Goal: Task Accomplishment & Management: Use online tool/utility

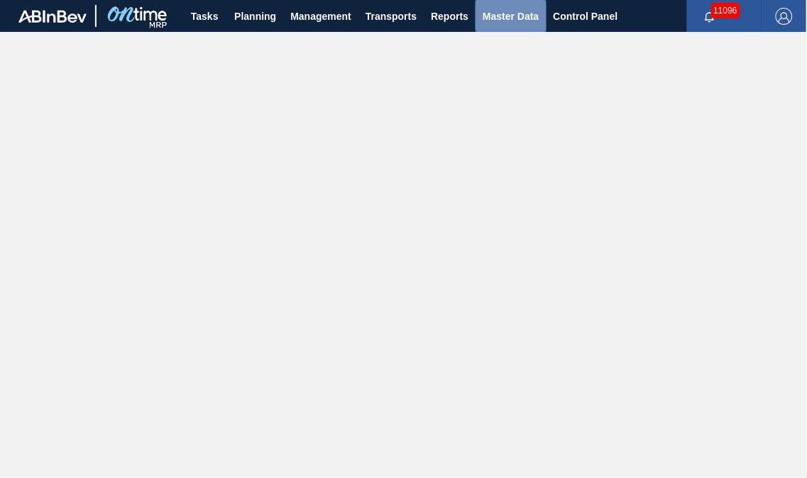
click at [523, 18] on span "Master Data" at bounding box center [511, 16] width 56 height 17
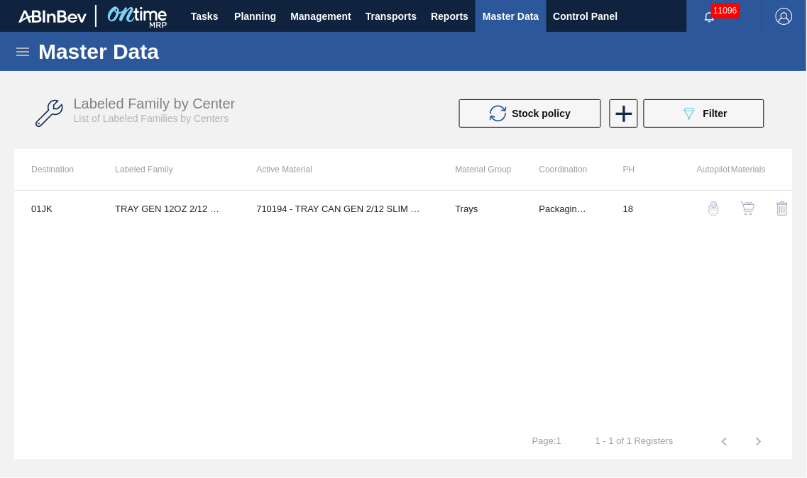
click at [23, 58] on icon at bounding box center [22, 51] width 17 height 17
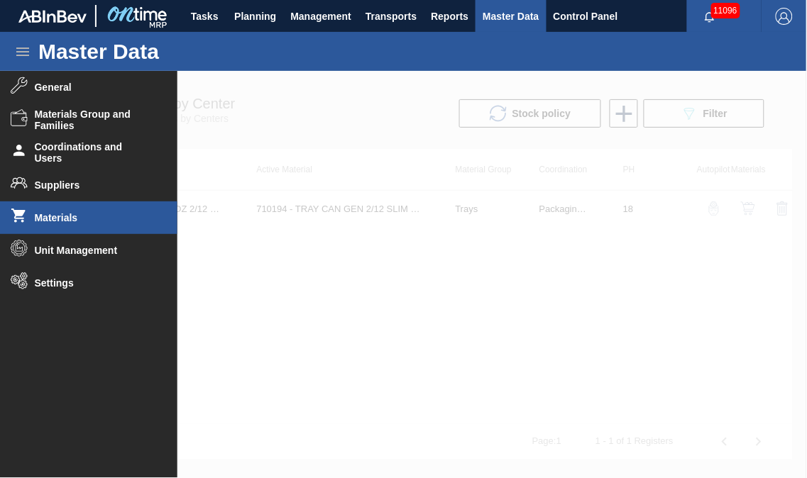
click at [68, 220] on span "Materials" at bounding box center [93, 217] width 117 height 11
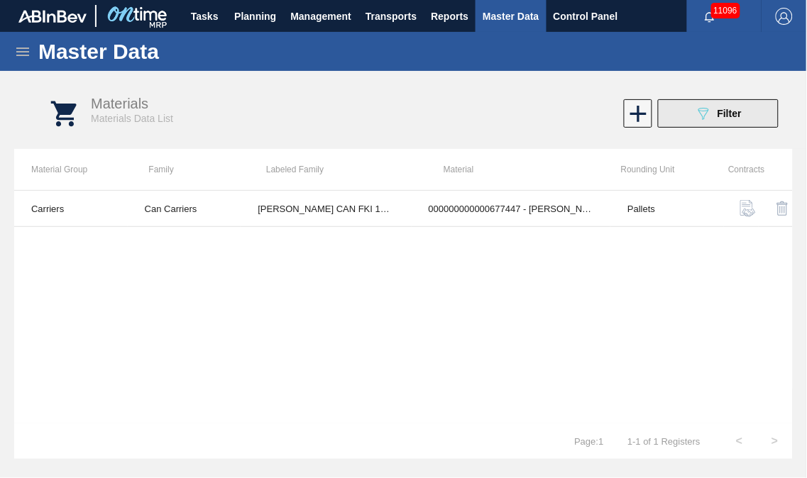
click at [716, 121] on div "089F7B8B-B2A5-4AFE-B5C0-19BA573D28AC Filter" at bounding box center [718, 113] width 47 height 17
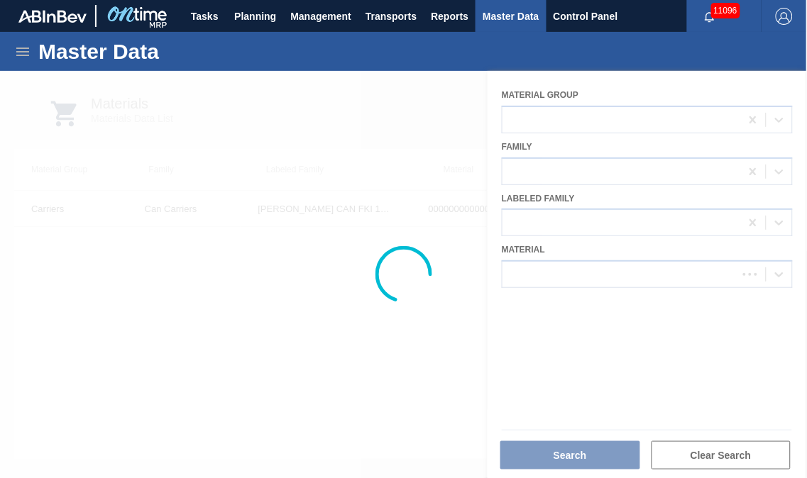
click at [569, 261] on div at bounding box center [403, 274] width 807 height 407
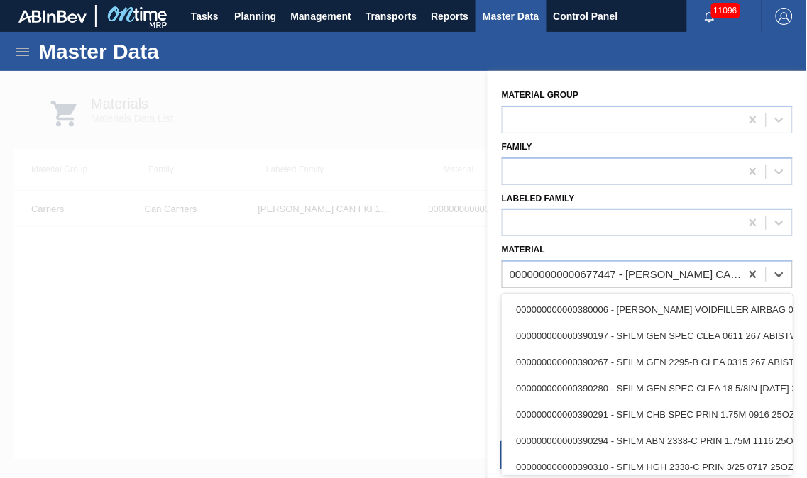
click at [568, 269] on div "000000000000677447 - [PERSON_NAME] CAN FKI 12OZ HOP KNOT CAN PK 15/12" at bounding box center [626, 275] width 232 height 12
paste input "878730"
type input "878730"
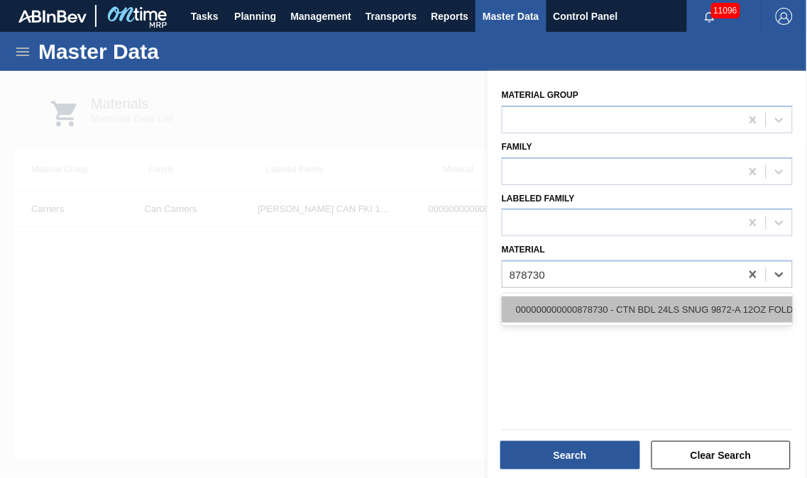
click at [571, 304] on div "000000000000878730 - CTN BDL 24LS SNUG 9872-A 12OZ FOLD 1124" at bounding box center [647, 310] width 291 height 26
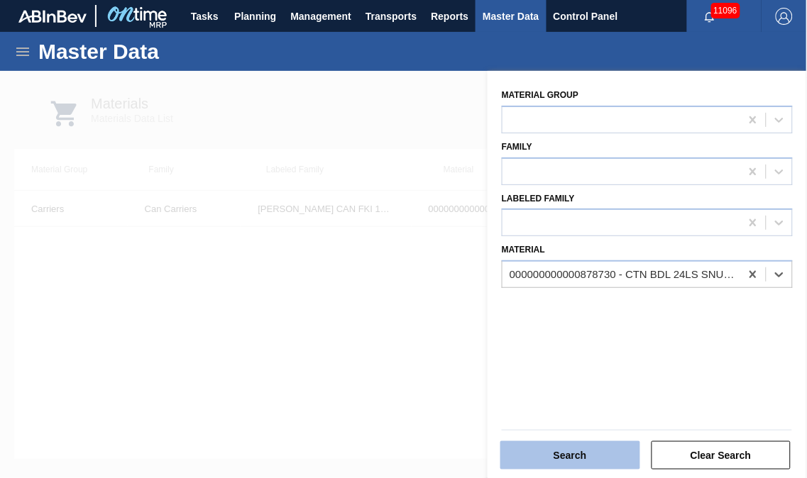
click at [554, 466] on button "Search" at bounding box center [570, 456] width 140 height 28
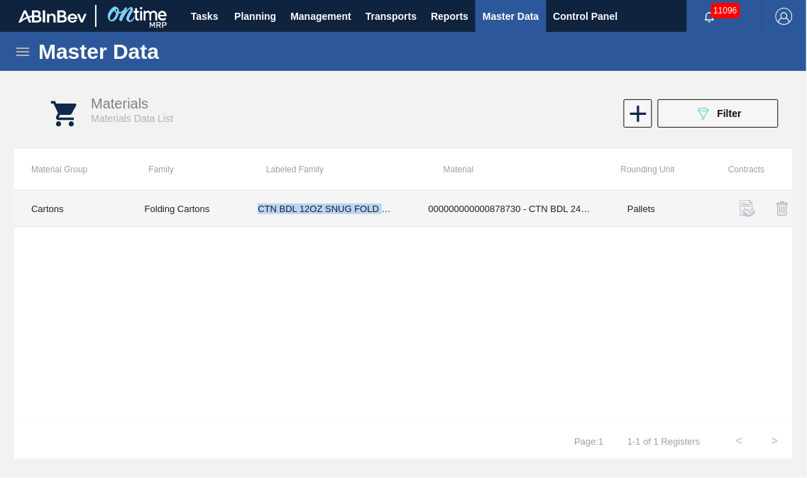
drag, startPoint x: 258, startPoint y: 212, endPoint x: 407, endPoint y: 215, distance: 149.1
click at [407, 215] on td "CTN BDL 12OZ SNUG FOLD 24LS BOT PK" at bounding box center [326, 209] width 170 height 36
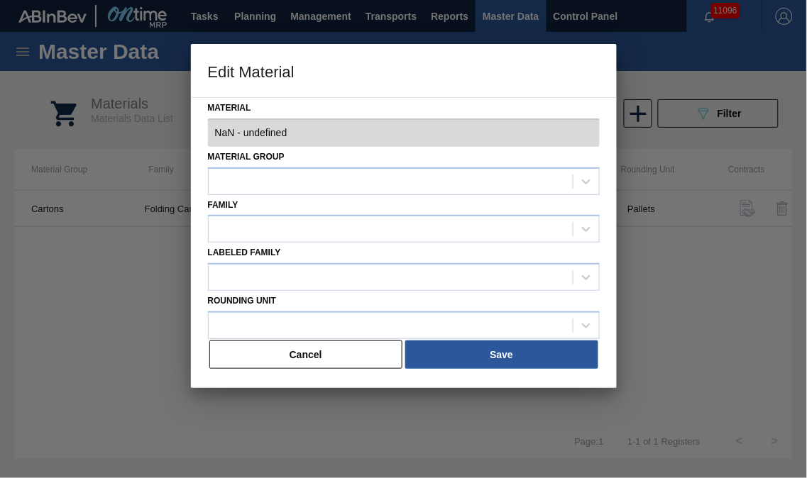
type input "878730 - 000000000000878730 - CTN BDL 24LS SNUG 9872-A 12OZ FOLD 1124"
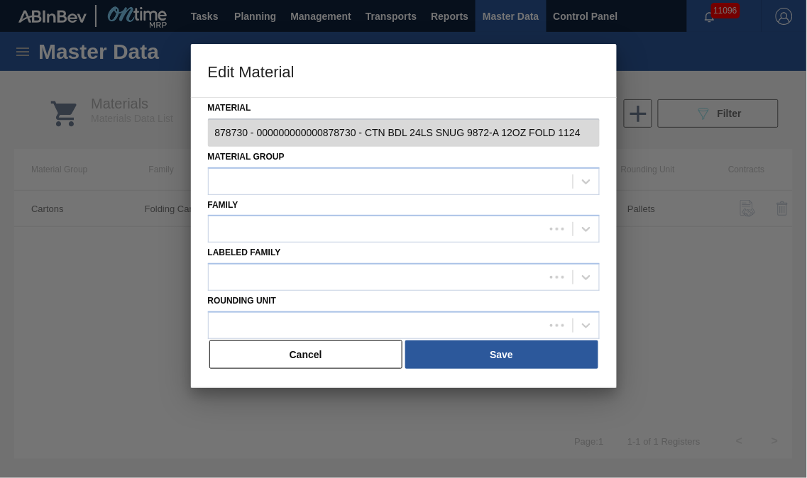
copy td "CTN BDL 12OZ SNUG FOLD 24LS"
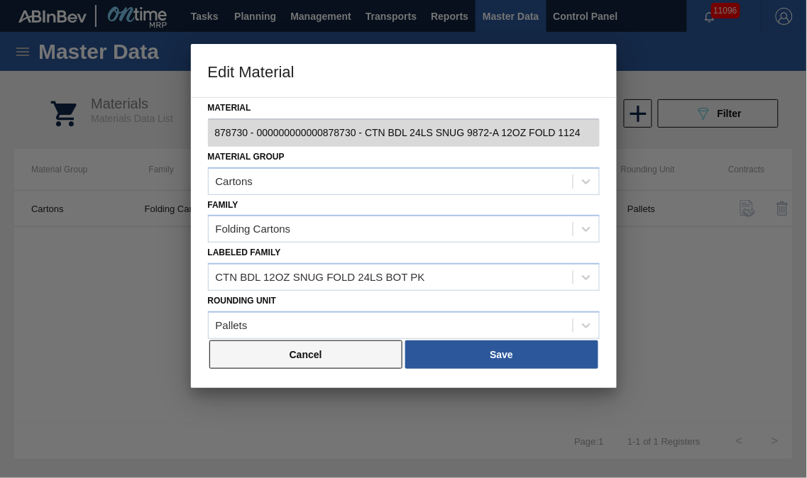
click at [315, 366] on button "Cancel" at bounding box center [306, 355] width 194 height 28
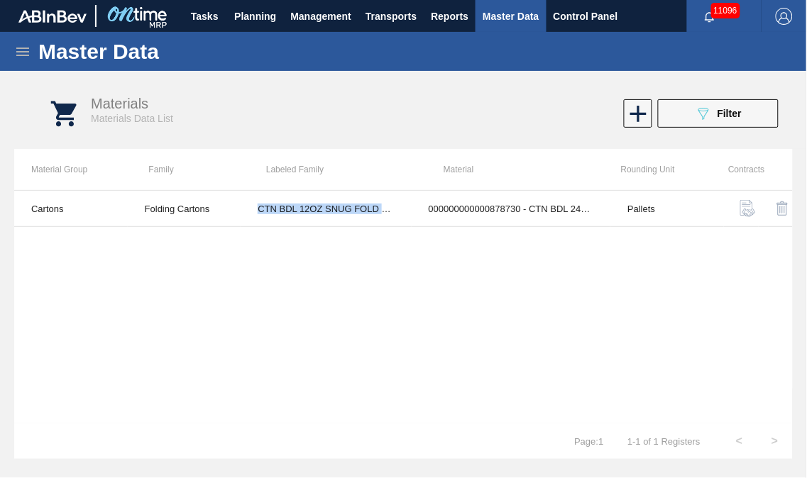
click at [17, 52] on icon at bounding box center [22, 52] width 13 height 9
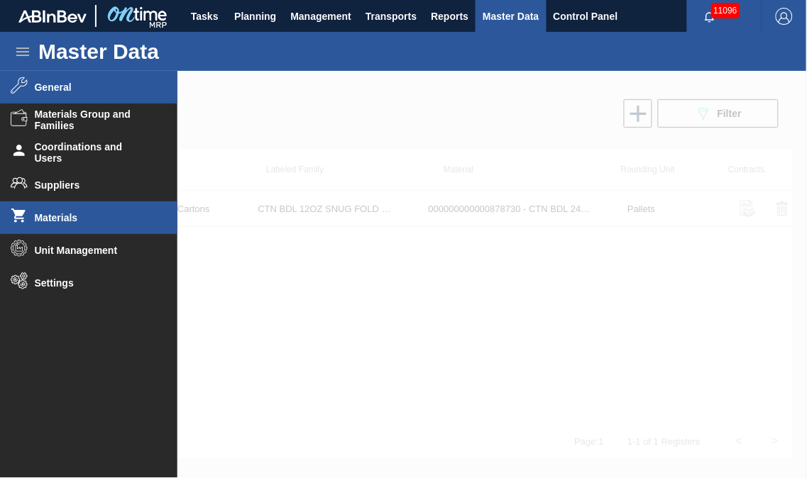
click at [34, 79] on li "General" at bounding box center [88, 87] width 177 height 33
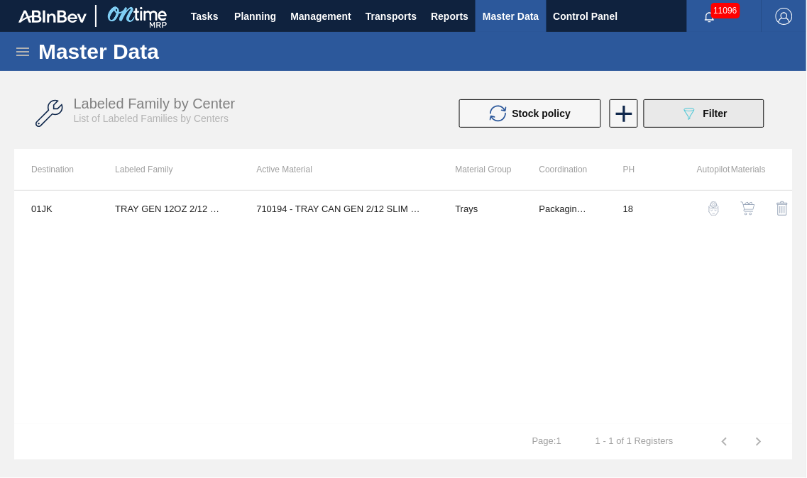
click at [680, 122] on button "089F7B8B-B2A5-4AFE-B5C0-19BA573D28AC Filter" at bounding box center [704, 113] width 121 height 28
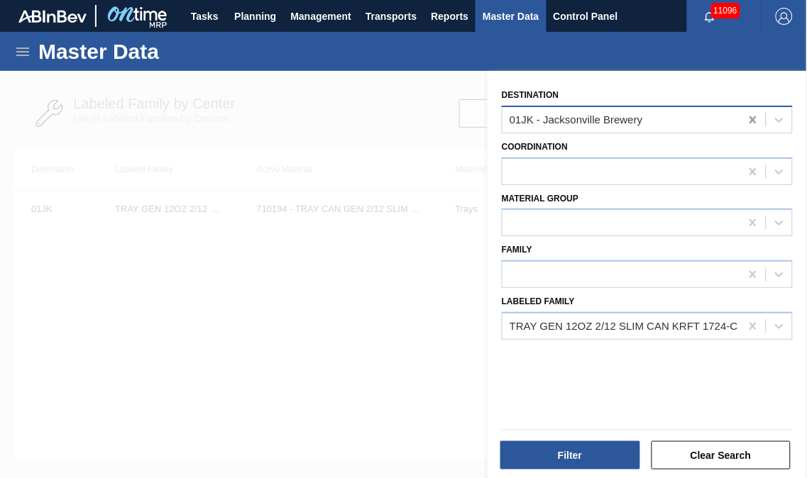
click at [750, 116] on icon at bounding box center [753, 119] width 6 height 7
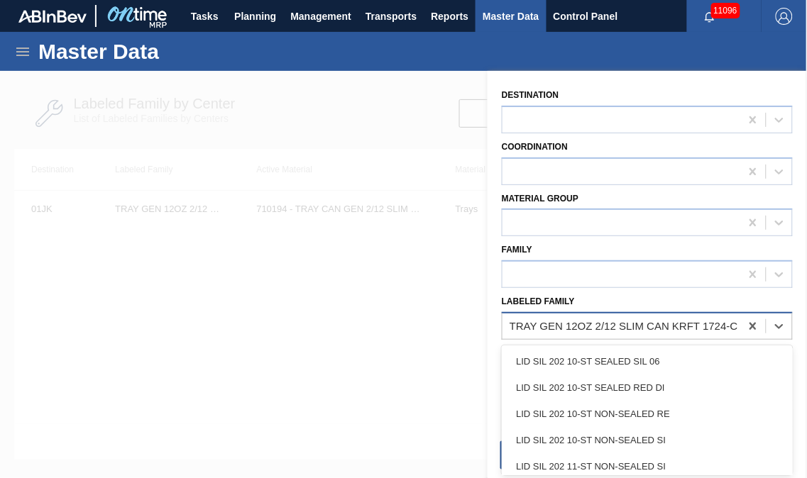
click at [578, 328] on div "TRAY GEN 12OZ 2/12 SLIM CAN KRFT 1724-C" at bounding box center [624, 326] width 229 height 12
paste Family "CTN BDL 12OZ SNUG FOLD 24LS"
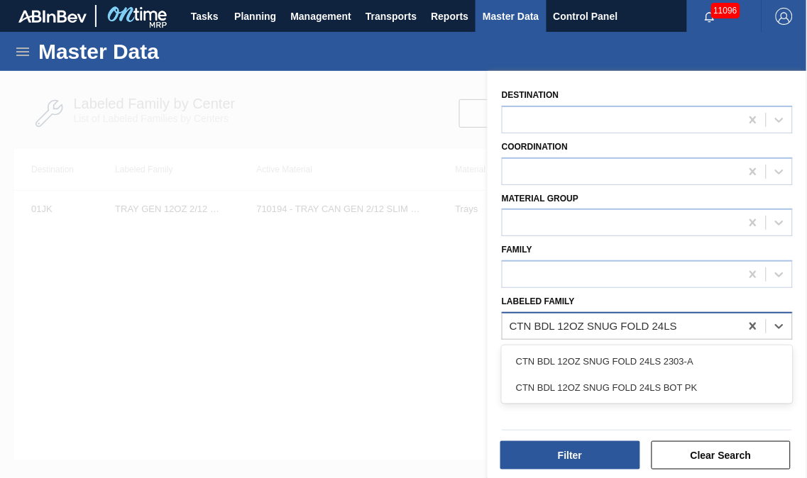
type Family "CTN BDL 12OZ SNUG FOLD 24LS"
click at [149, 415] on div at bounding box center [403, 310] width 807 height 478
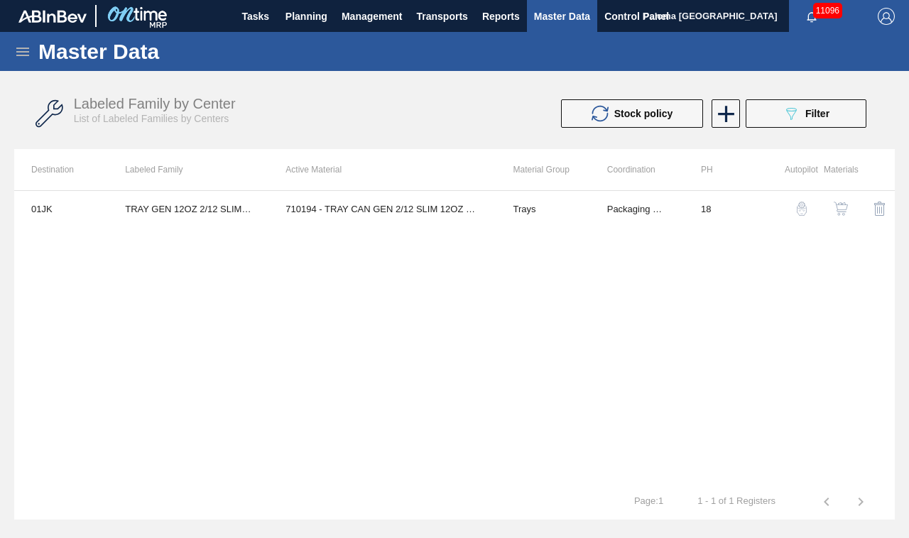
click at [22, 47] on icon at bounding box center [22, 51] width 17 height 17
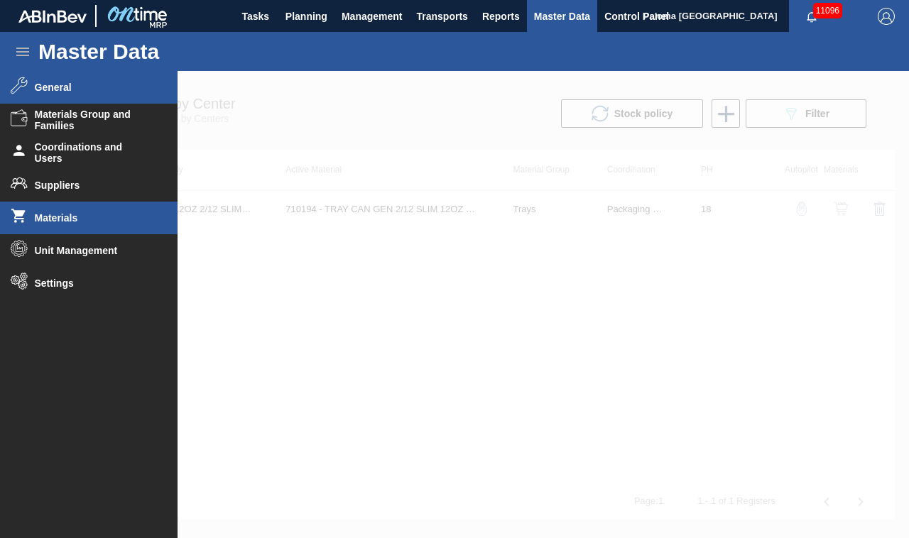
click at [72, 204] on li "Materials" at bounding box center [88, 218] width 177 height 33
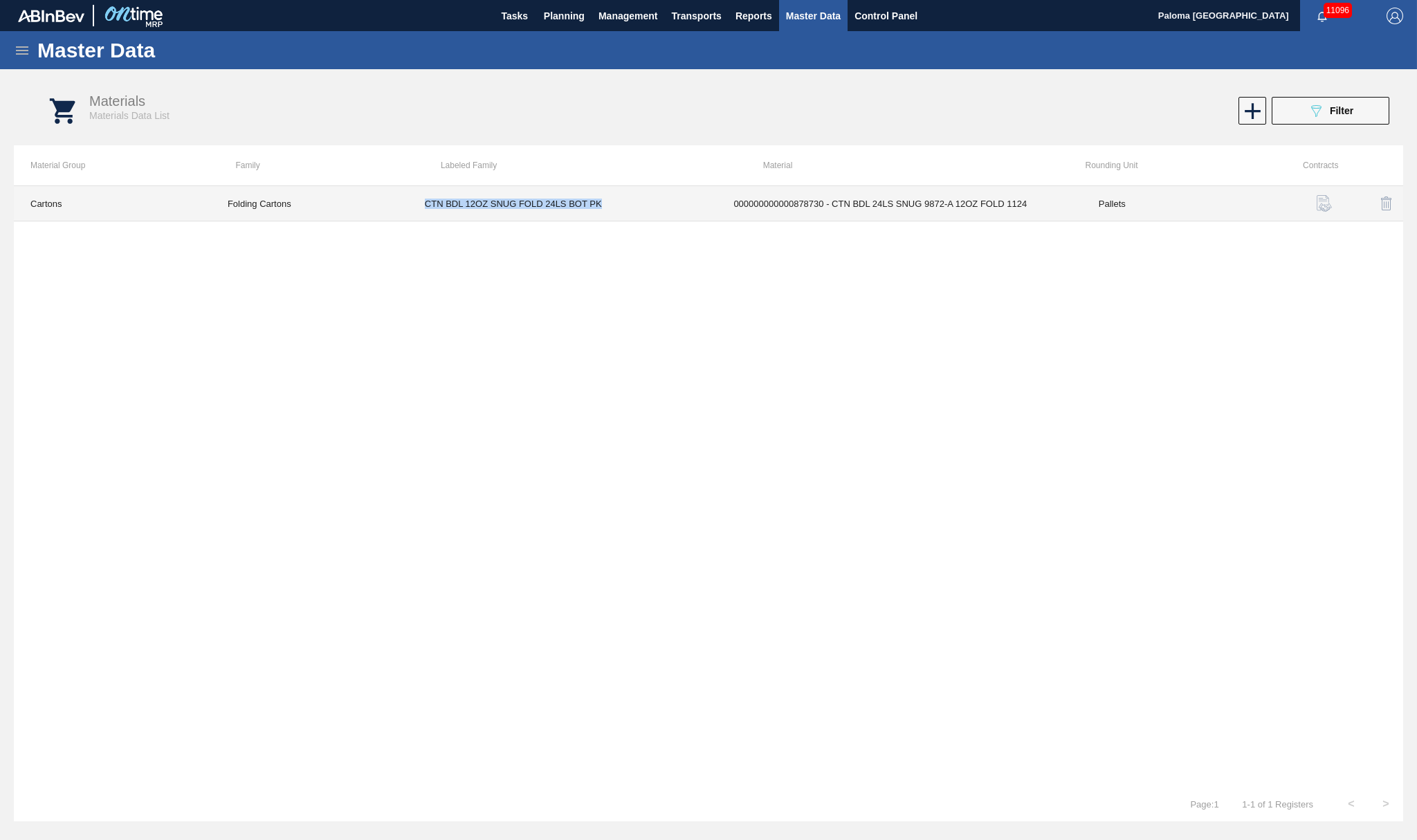
drag, startPoint x: 604, startPoint y: 209, endPoint x: 428, endPoint y: 210, distance: 176.0
click at [428, 210] on td "CTN BDL 12OZ SNUG FOLD 24LS BOT PK" at bounding box center [562, 204] width 309 height 35
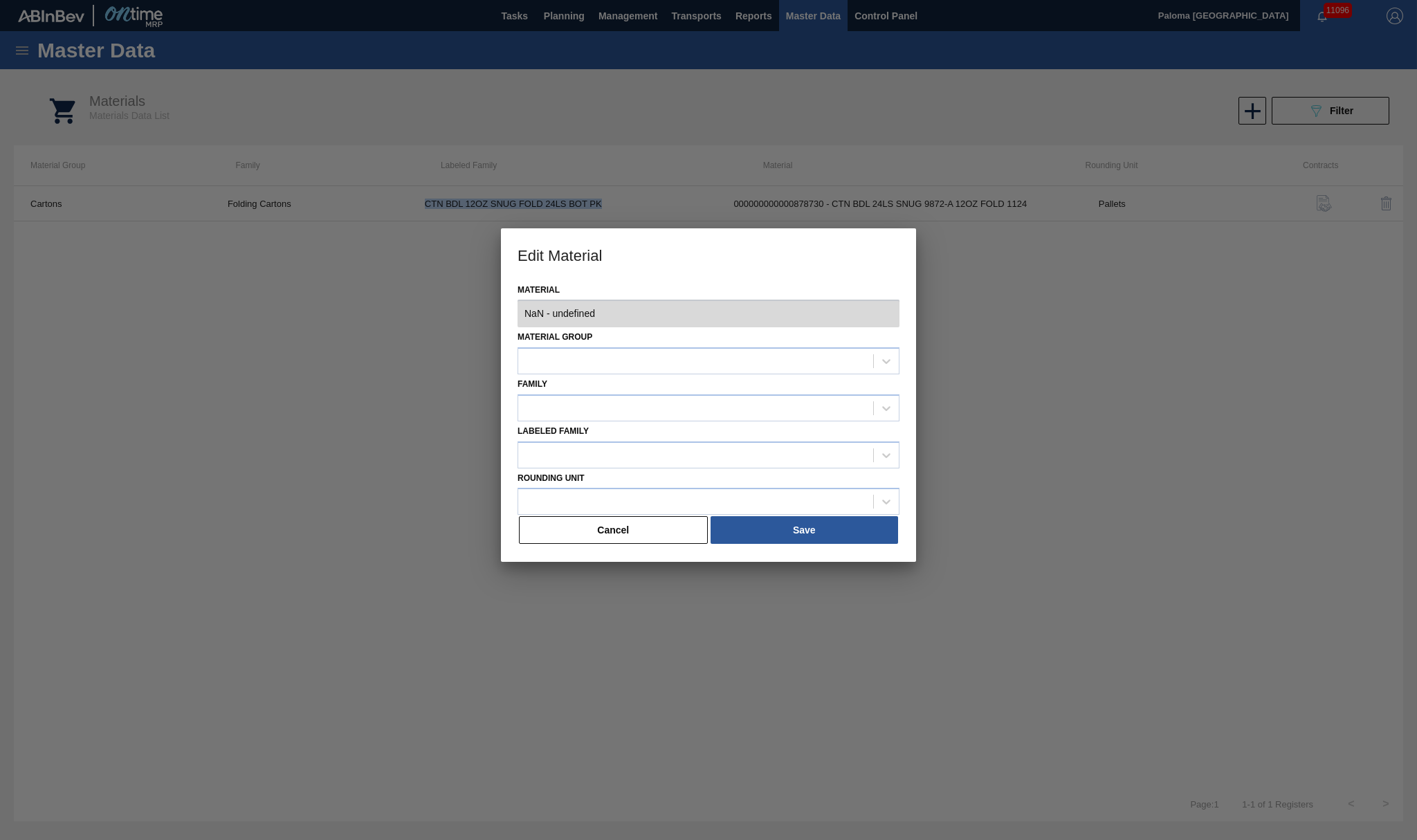
copy td "CTN BDL 12OZ SNUG FOLD 24LS BOT PK"
type input "878730 - 000000000000878730 - CTN BDL 24LS SNUG 9872-A 12OZ FOLD 1124"
click at [637, 466] on button "Cancel" at bounding box center [613, 530] width 189 height 27
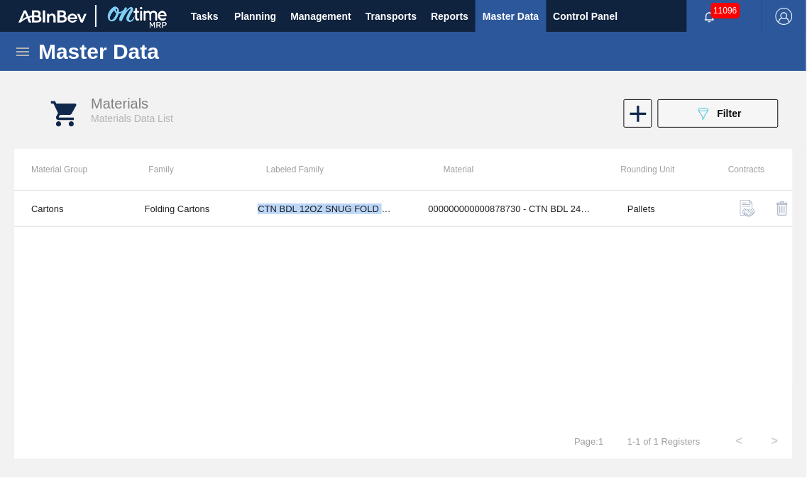
click at [26, 44] on icon at bounding box center [22, 51] width 17 height 17
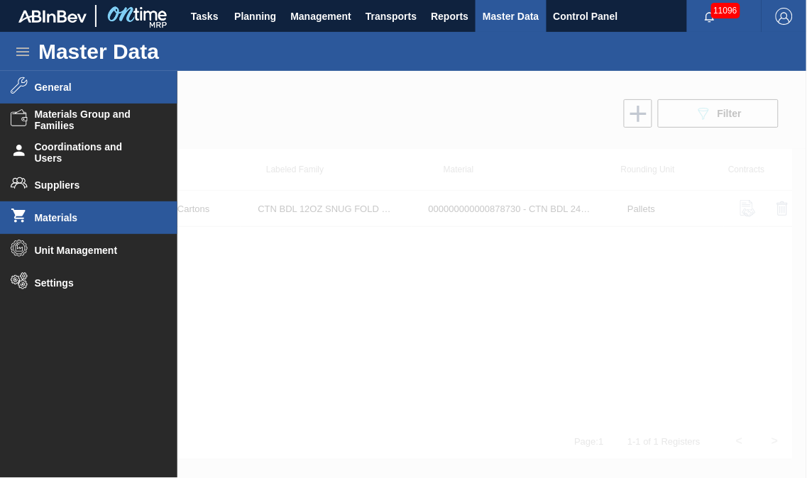
click at [45, 89] on span "General" at bounding box center [93, 87] width 117 height 11
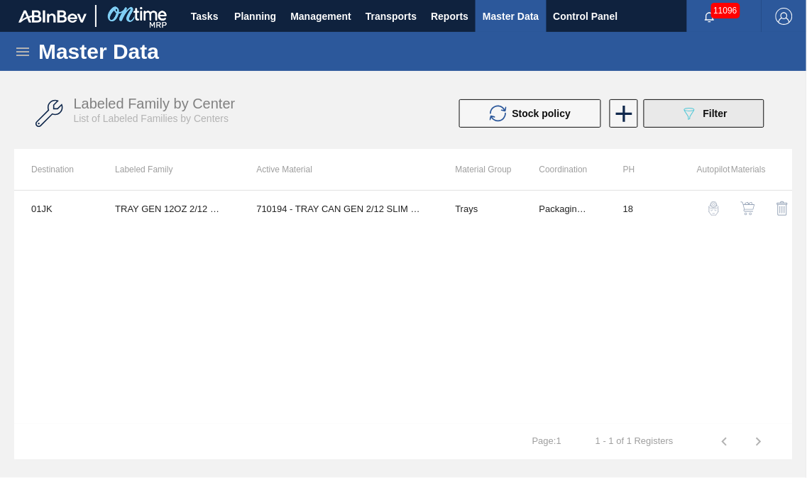
click at [703, 119] on div "089F7B8B-B2A5-4AFE-B5C0-19BA573D28AC Filter" at bounding box center [704, 113] width 47 height 17
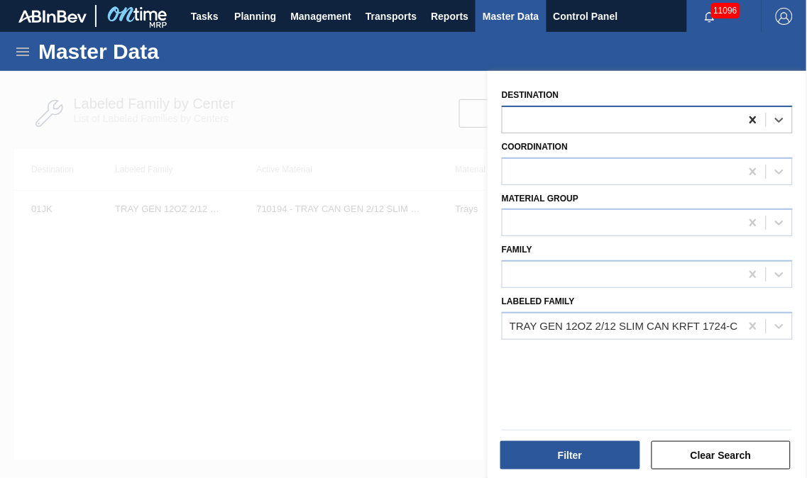
click at [750, 123] on icon at bounding box center [753, 120] width 14 height 14
click at [583, 325] on div "TRAY GEN 12OZ 2/12 SLIM CAN KRFT 1724-C" at bounding box center [624, 326] width 229 height 12
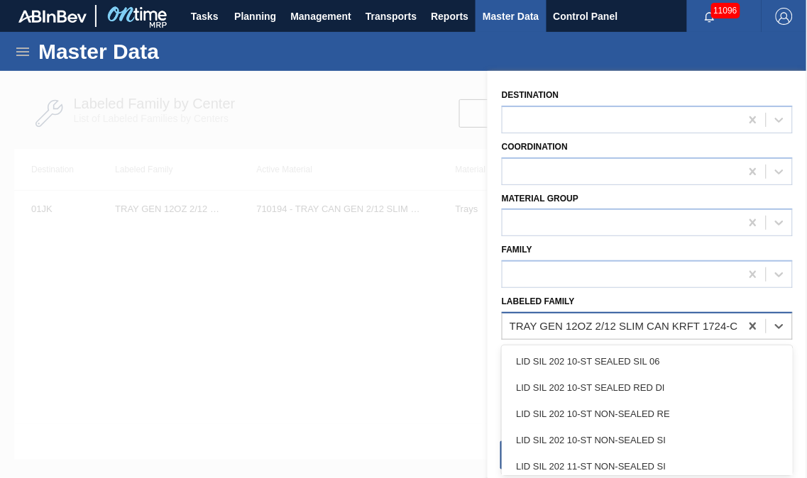
paste Family "CTN BDL 12OZ SNUG FOLD 24LS BOT PK"
type Family "CTN BDL 12OZ SNUG FOLD 24LS BOT PK"
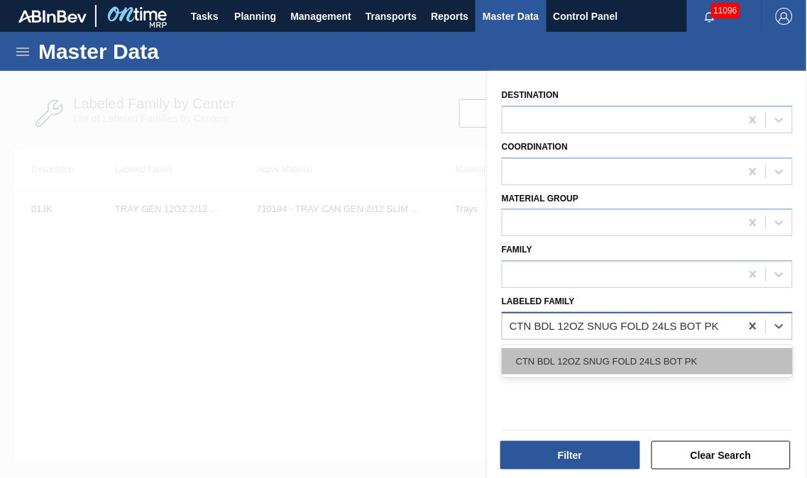
click at [591, 360] on div "CTN BDL 12OZ SNUG FOLD 24LS BOT PK" at bounding box center [647, 362] width 291 height 26
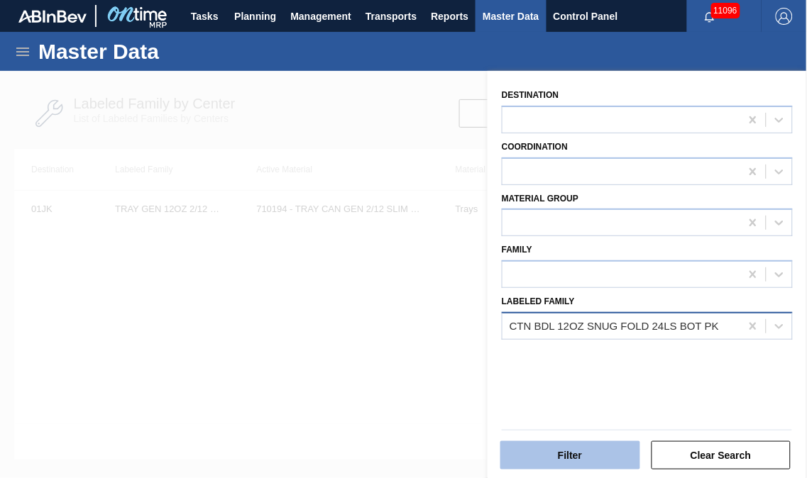
click at [571, 459] on button "Filter" at bounding box center [570, 456] width 140 height 28
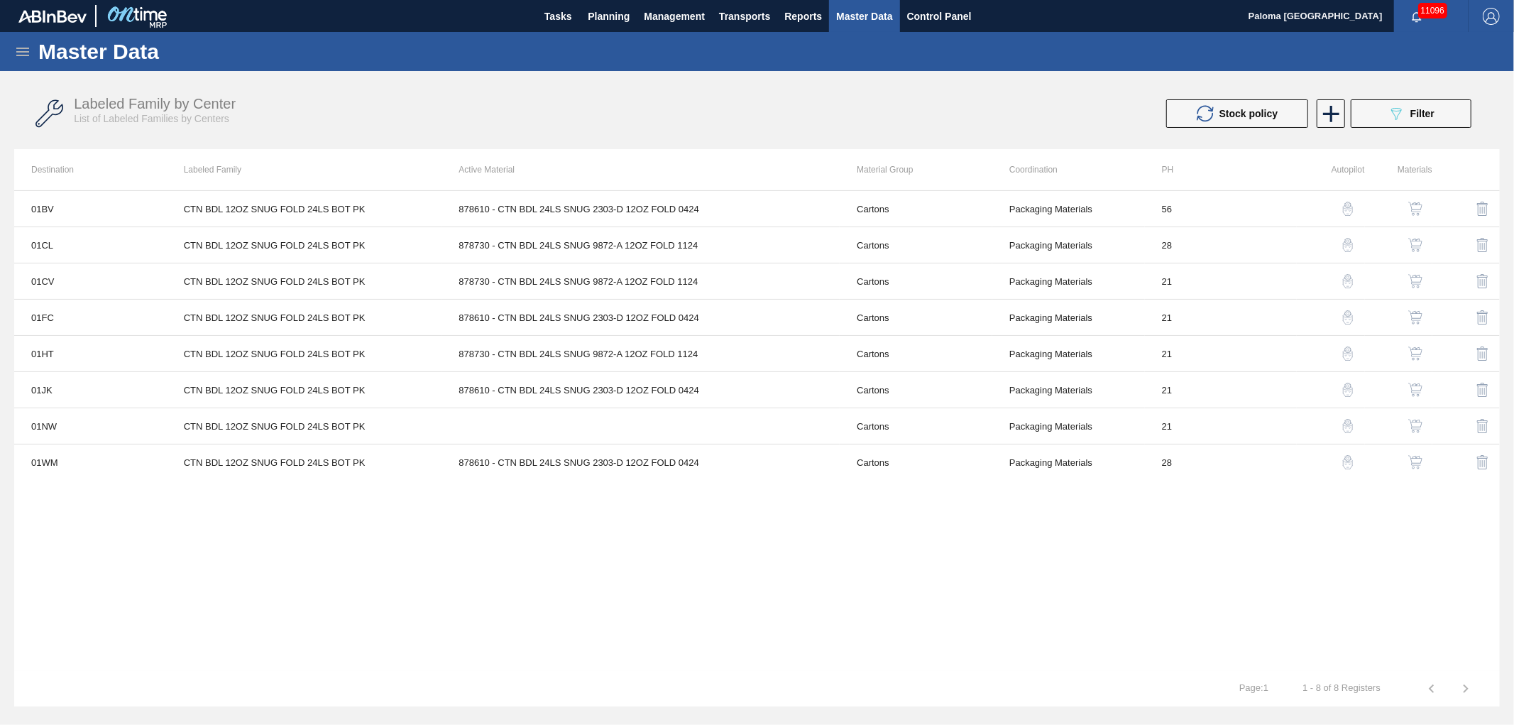
click at [806, 389] on img "button" at bounding box center [1415, 390] width 14 height 14
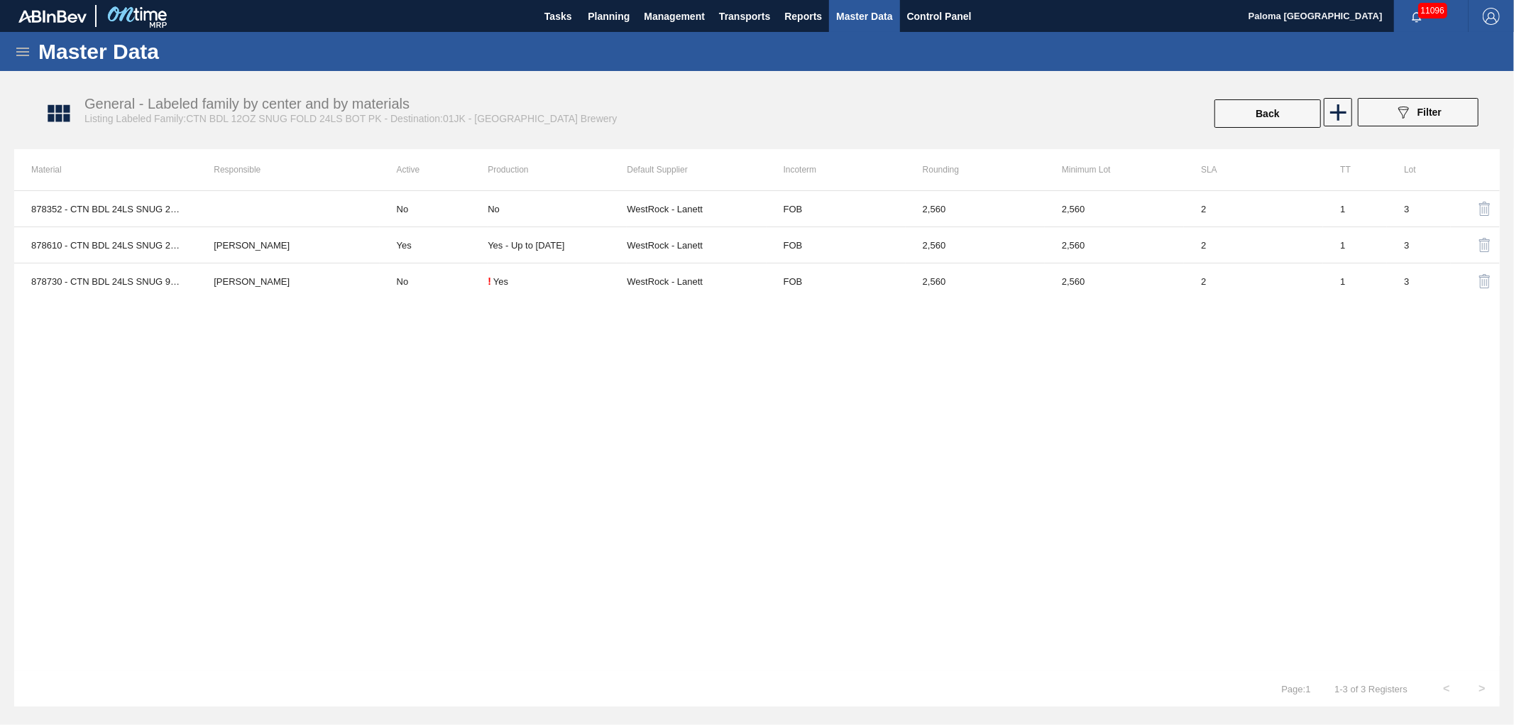
click at [26, 48] on icon at bounding box center [22, 52] width 13 height 9
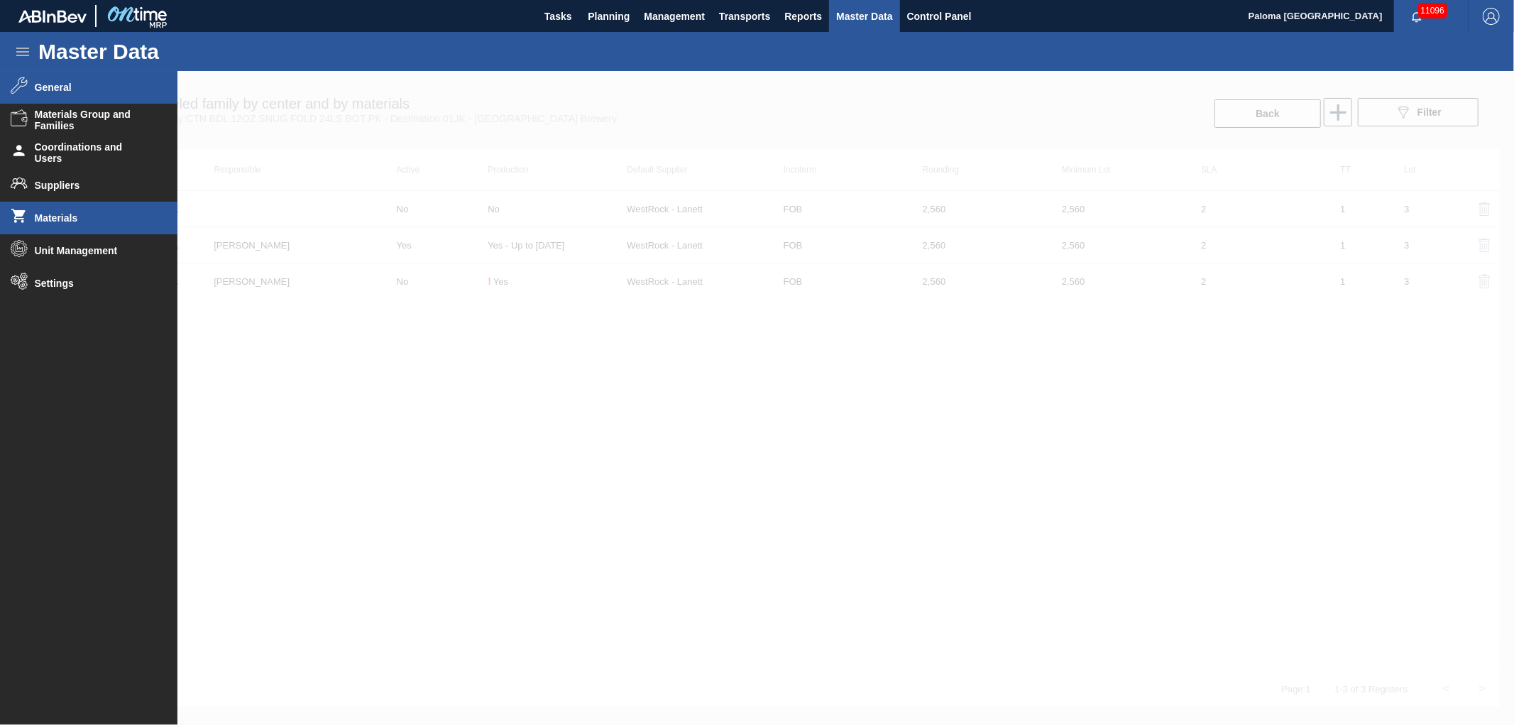
click at [80, 221] on span "Materials" at bounding box center [93, 217] width 117 height 11
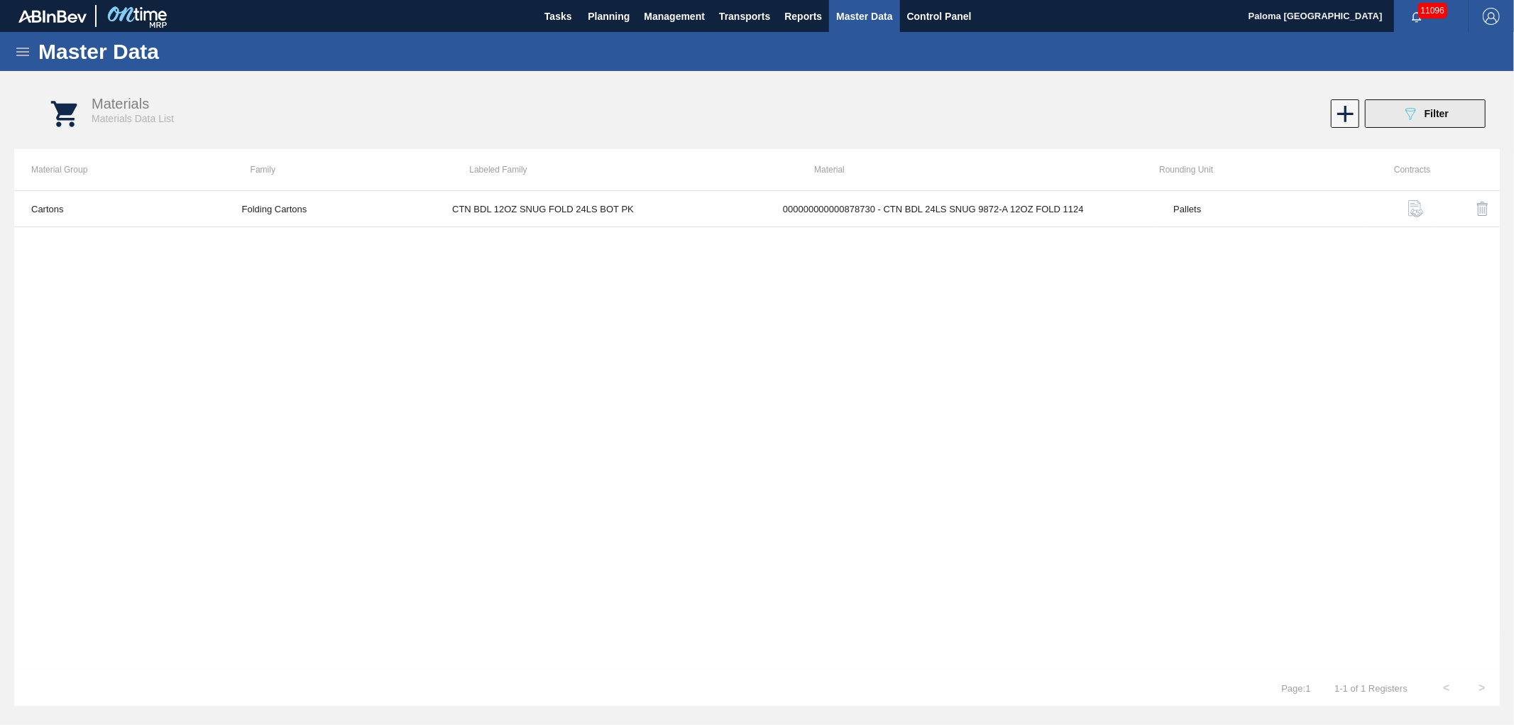
click at [806, 124] on button "089F7B8B-B2A5-4AFE-B5C0-19BA573D28AC Filter" at bounding box center [1425, 113] width 121 height 28
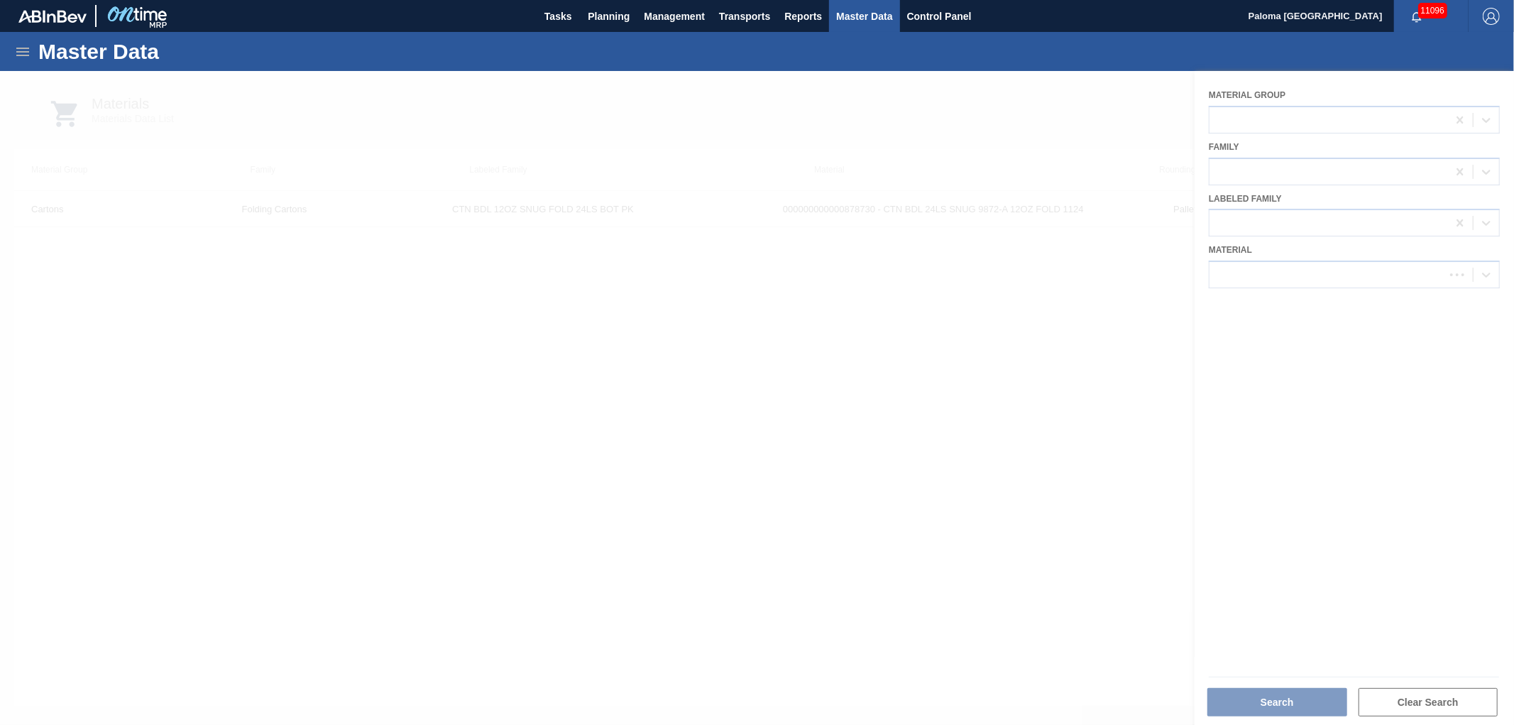
click at [806, 259] on div at bounding box center [757, 398] width 1514 height 654
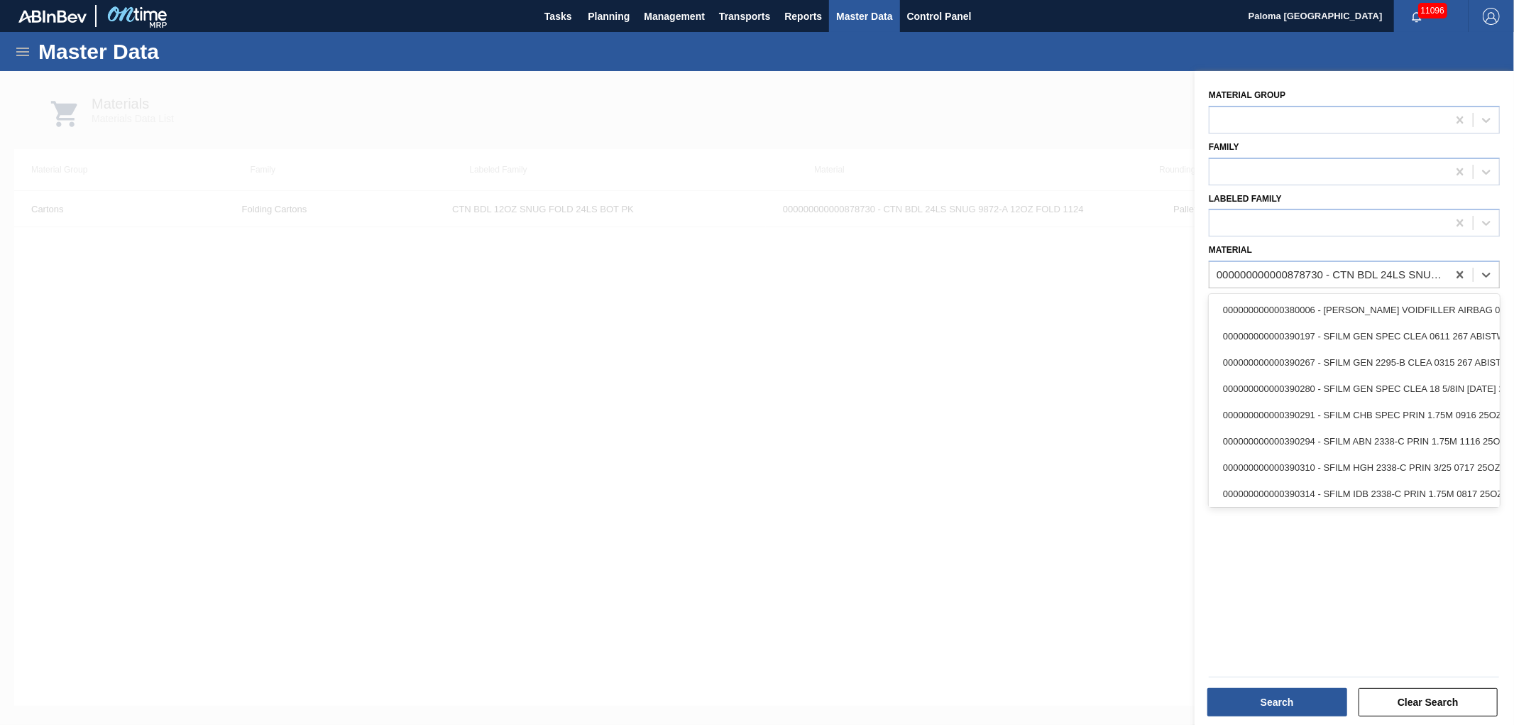
click at [806, 278] on div "000000000000878730 - CTN BDL 24LS SNUG 9872-A 12OZ FOLD 1124" at bounding box center [1333, 275] width 232 height 12
paste input "878731"
type input "878731"
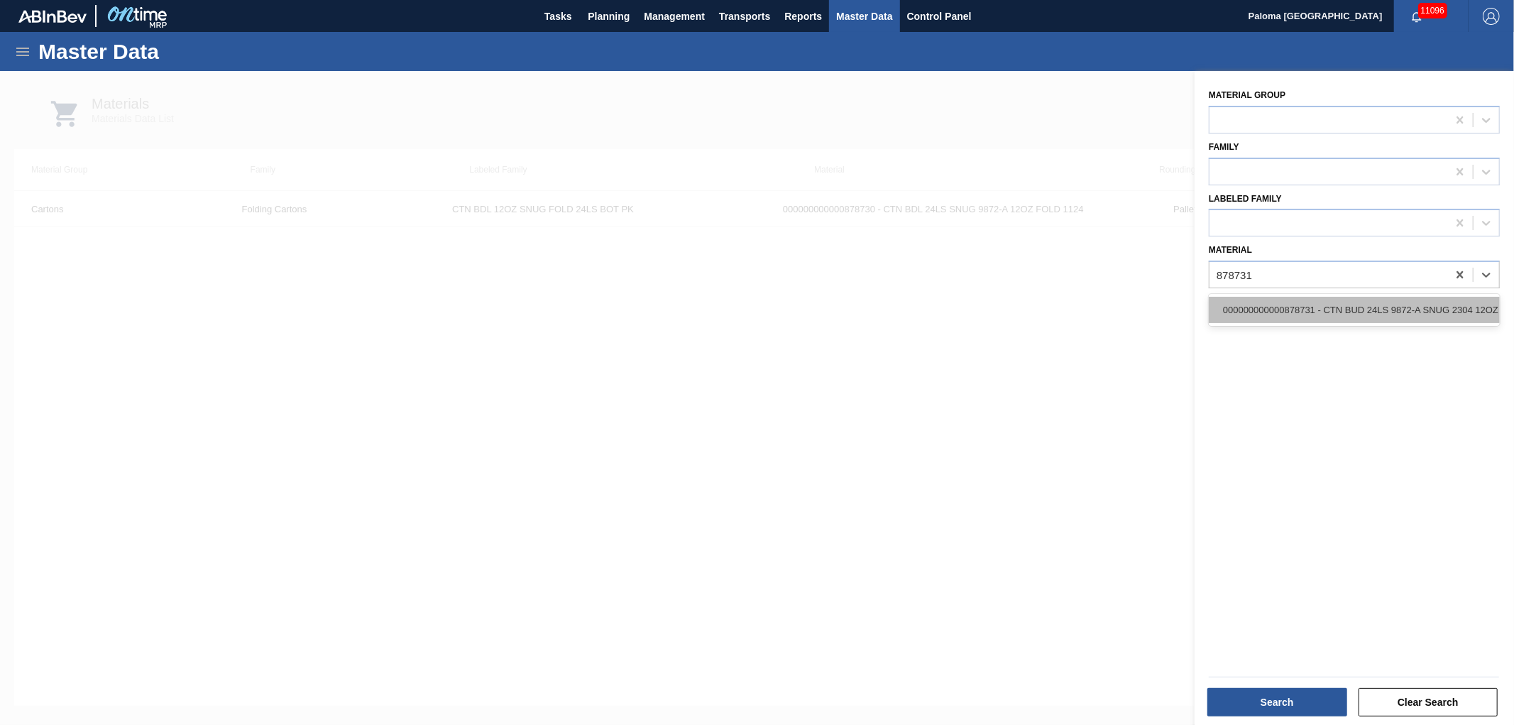
click at [806, 302] on div "000000000000878731 - CTN BUD 24LS 9872-A SNUG 2304 12OZ FOLD" at bounding box center [1354, 310] width 291 height 26
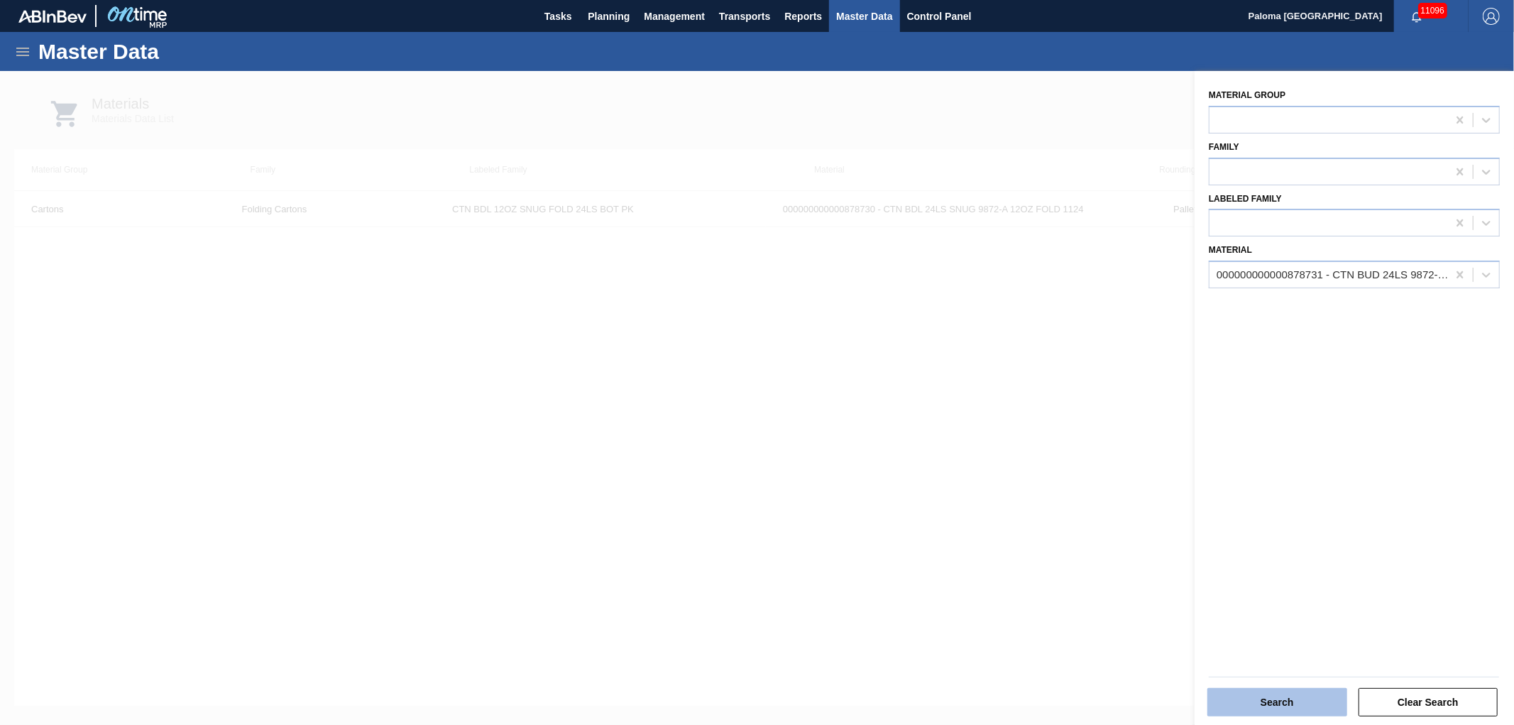
click at [806, 478] on button "Search" at bounding box center [1277, 702] width 140 height 28
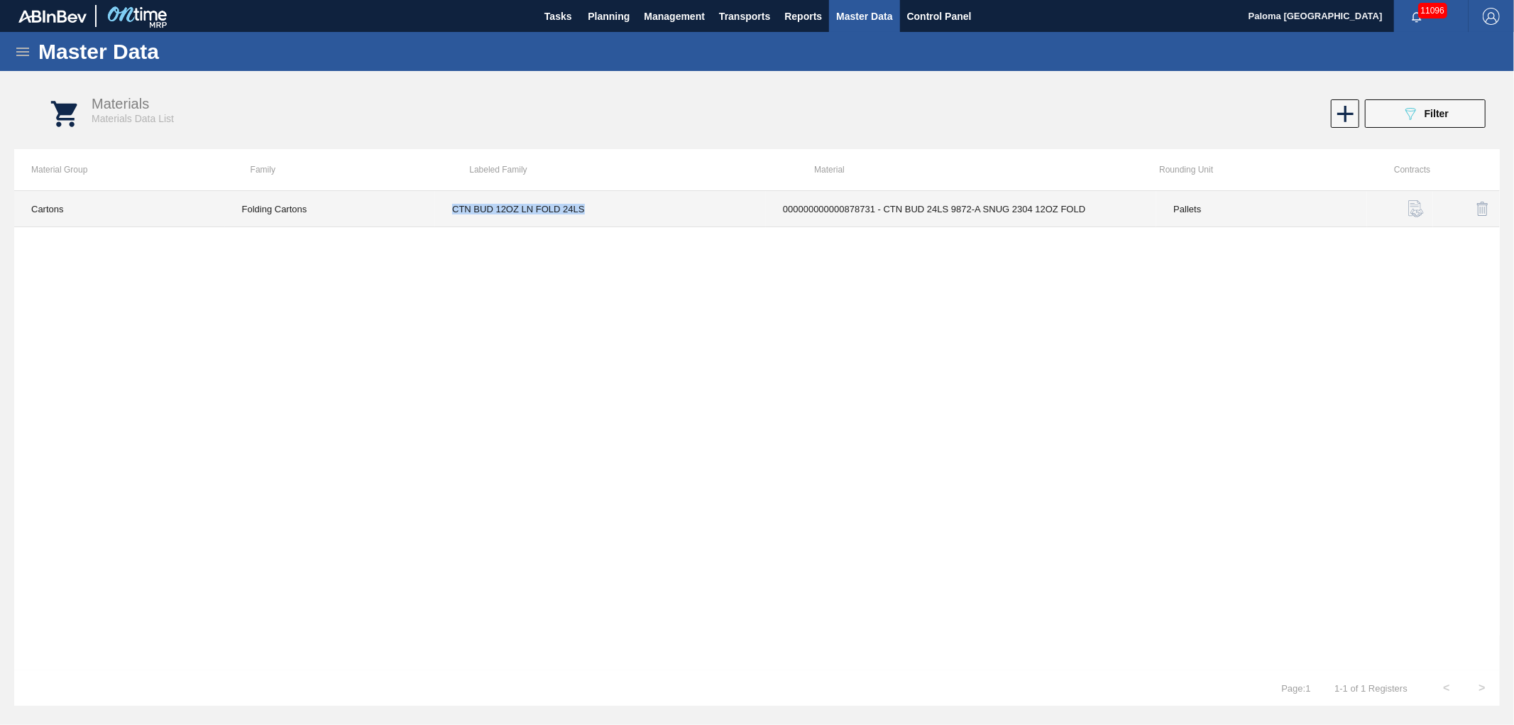
drag, startPoint x: 611, startPoint y: 213, endPoint x: 452, endPoint y: 209, distance: 159.1
click at [452, 209] on td "CTN BUD 12OZ LN FOLD 24LS" at bounding box center [600, 209] width 331 height 36
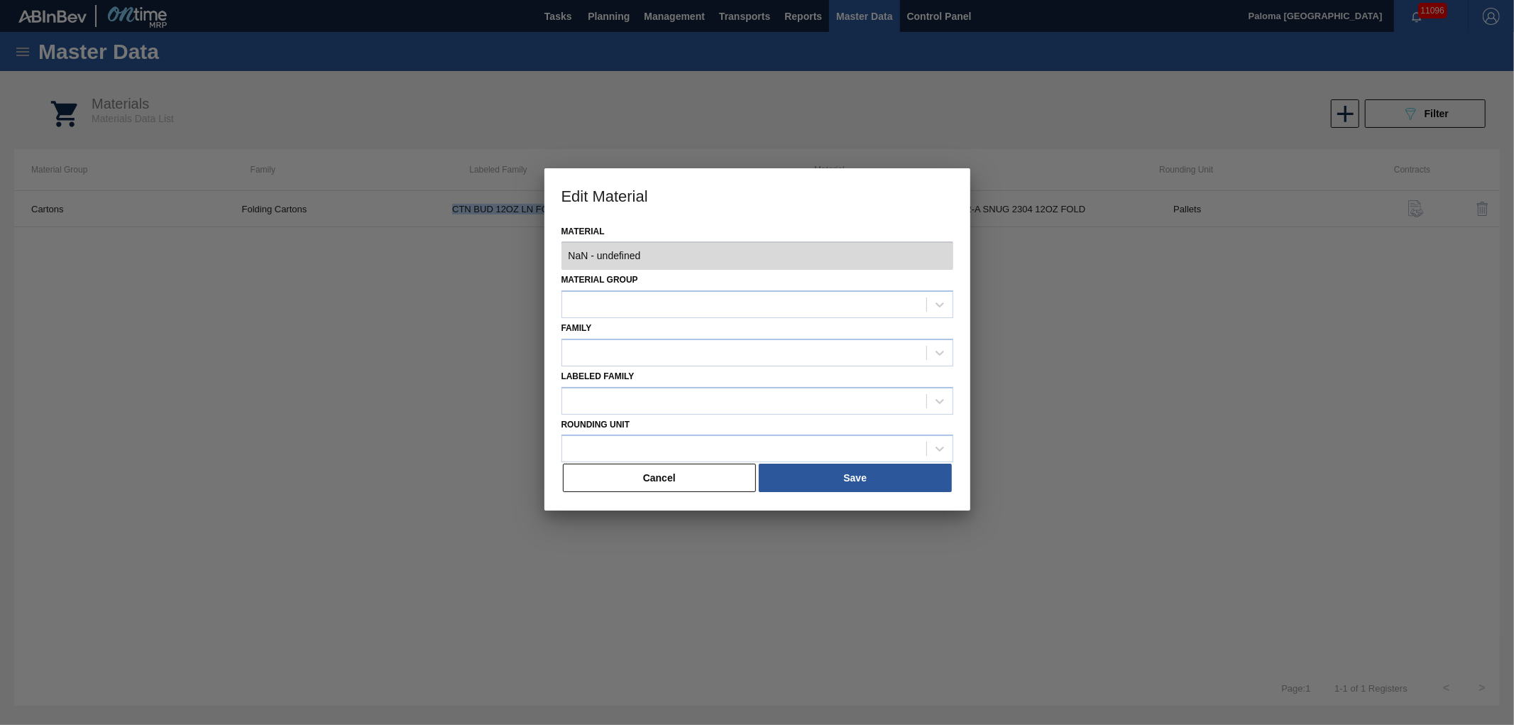
copy td "CTN BUD 12OZ LN FOLD 24LS"
type input "878731 - 000000000000878731 - CTN BUD 24LS 9872-A SNUG 2304 12OZ FOLD"
click at [729, 476] on button "Cancel" at bounding box center [660, 478] width 194 height 28
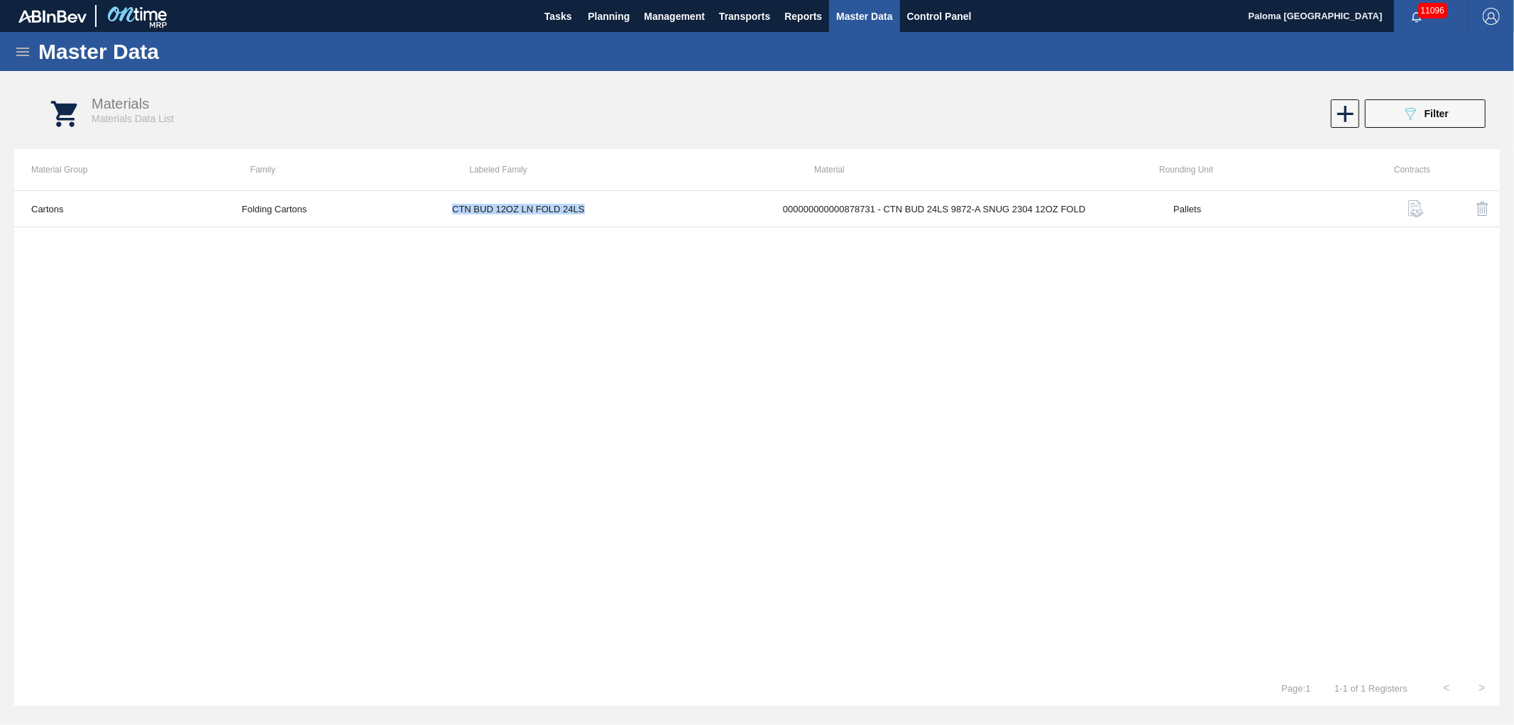
click at [24, 53] on icon at bounding box center [22, 51] width 17 height 17
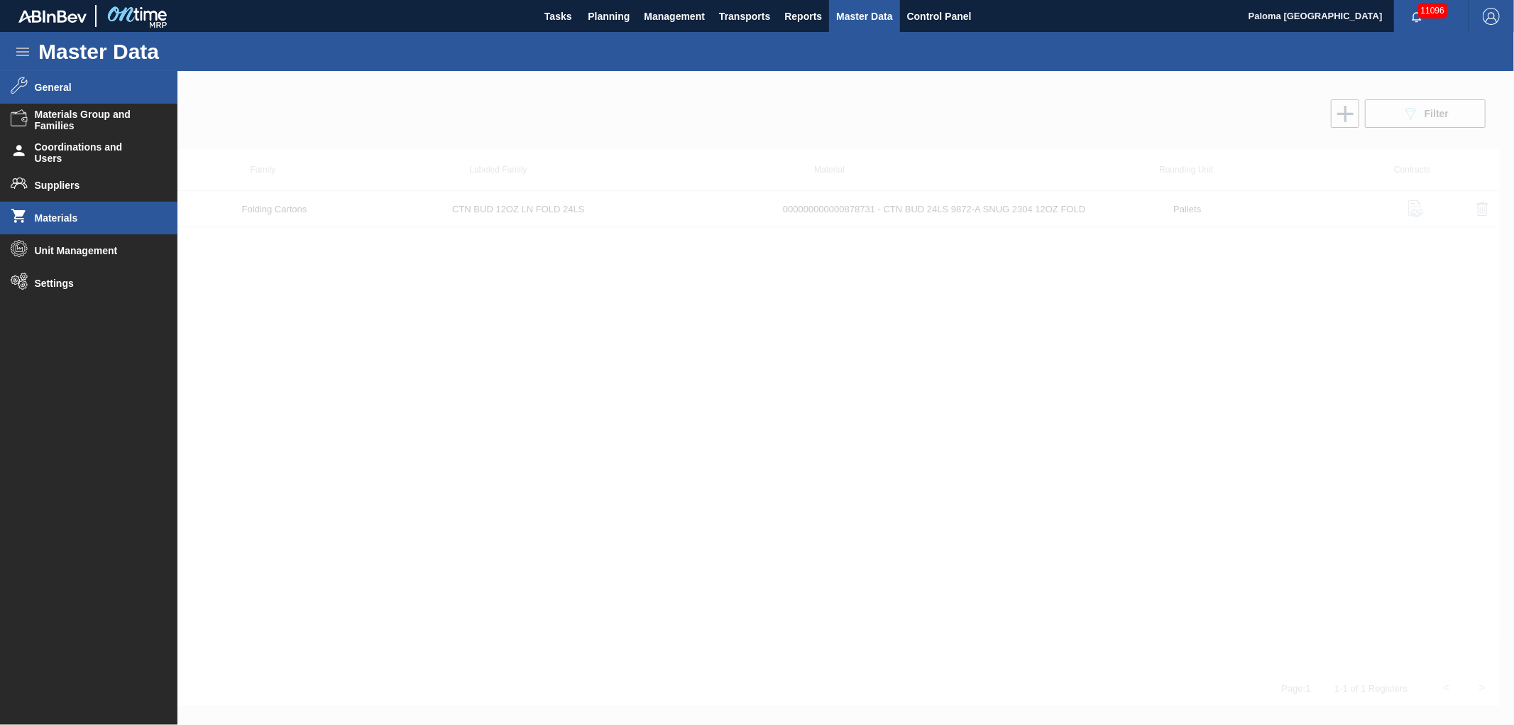
click at [75, 89] on span "General" at bounding box center [93, 87] width 117 height 11
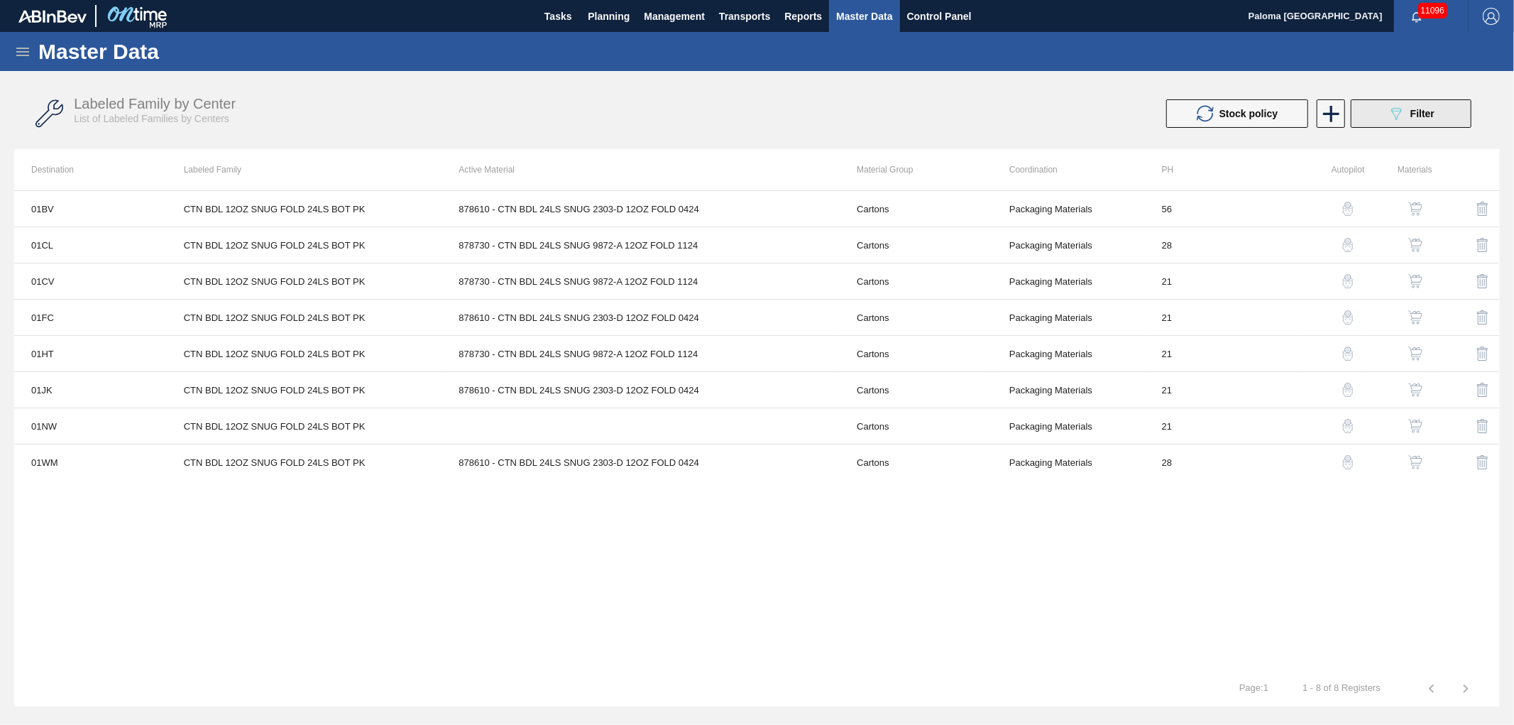
click at [806, 126] on button "089F7B8B-B2A5-4AFE-B5C0-19BA573D28AC Filter" at bounding box center [1411, 113] width 121 height 28
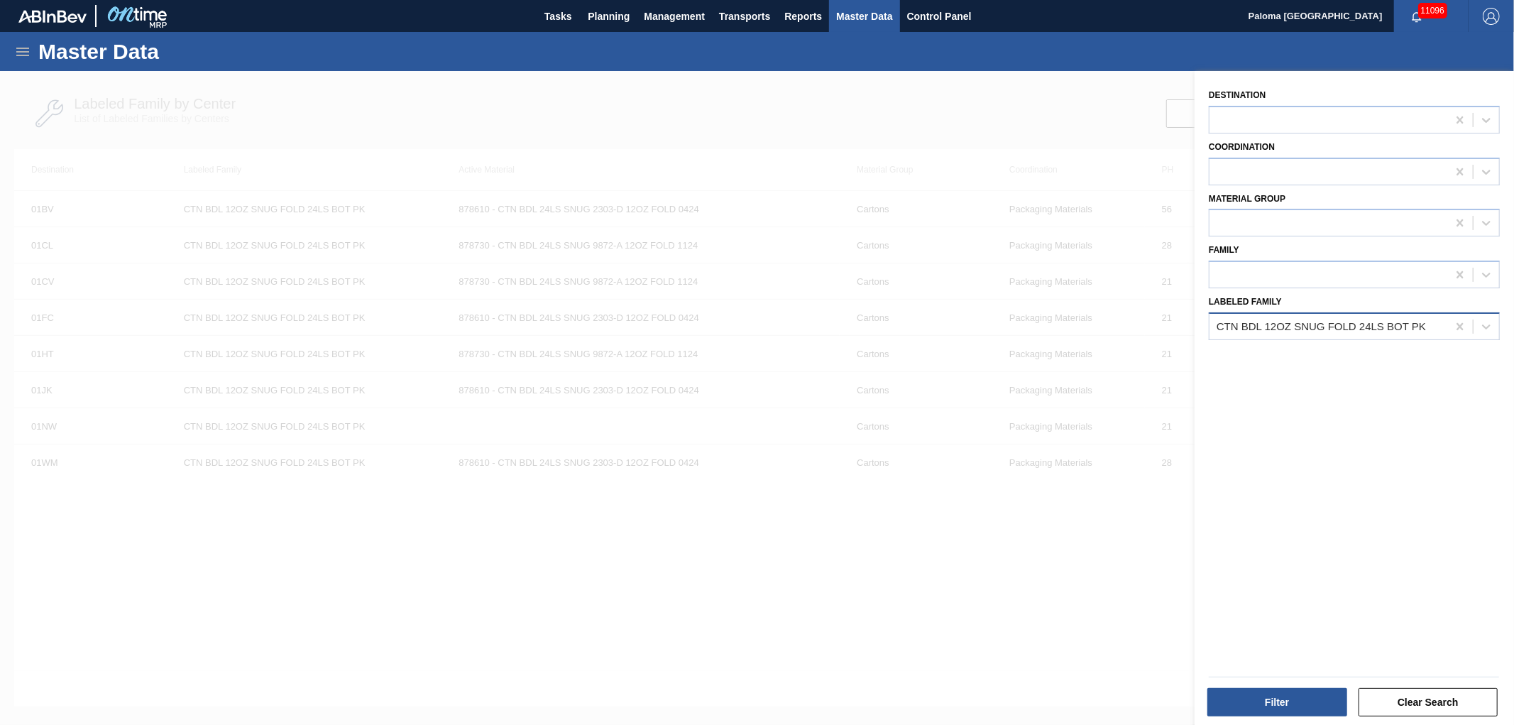
click at [806, 327] on div "CTN BDL 12OZ SNUG FOLD 24LS BOT PK" at bounding box center [1321, 326] width 209 height 12
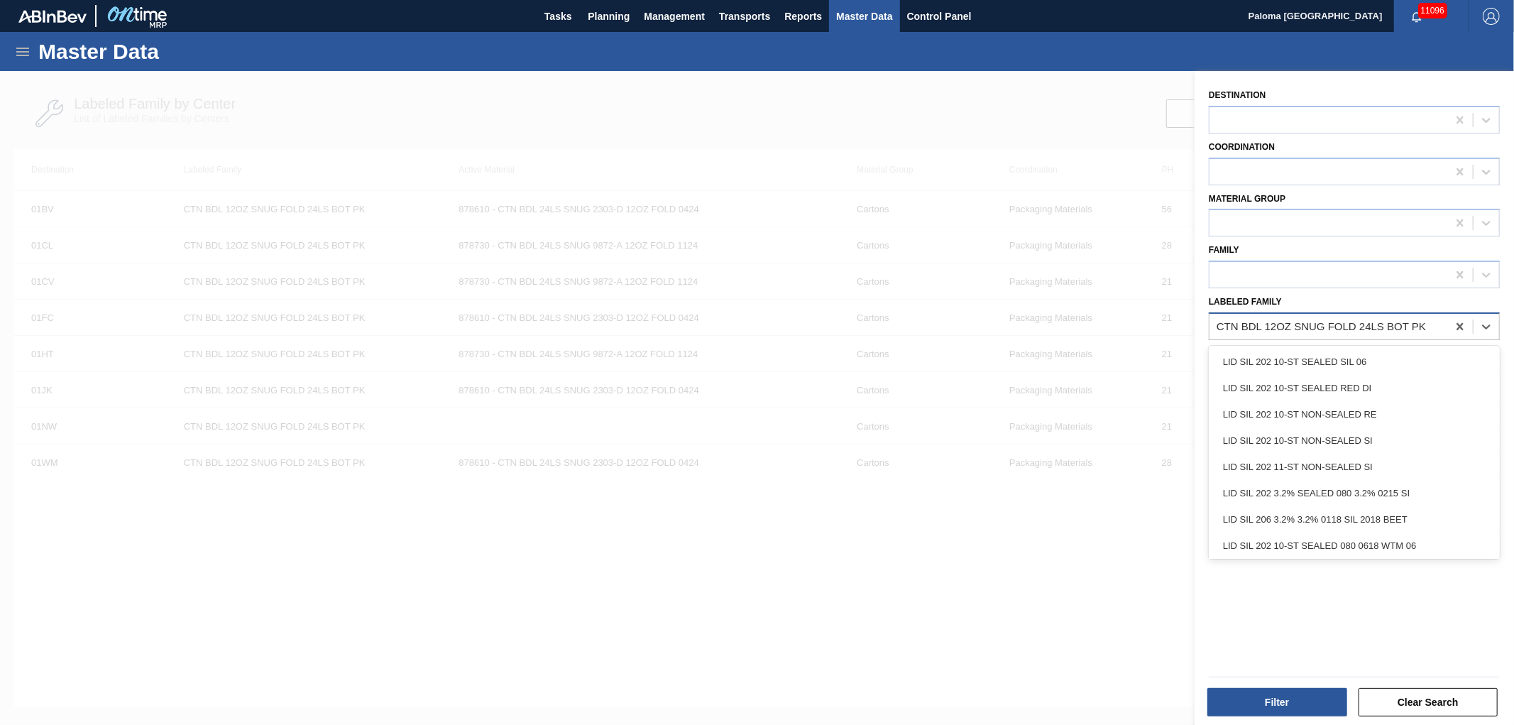
paste Family "CTN BUD 12OZ LN FOLD 24LS"
type Family "CTN BUD 12OZ LN FOLD 24LS"
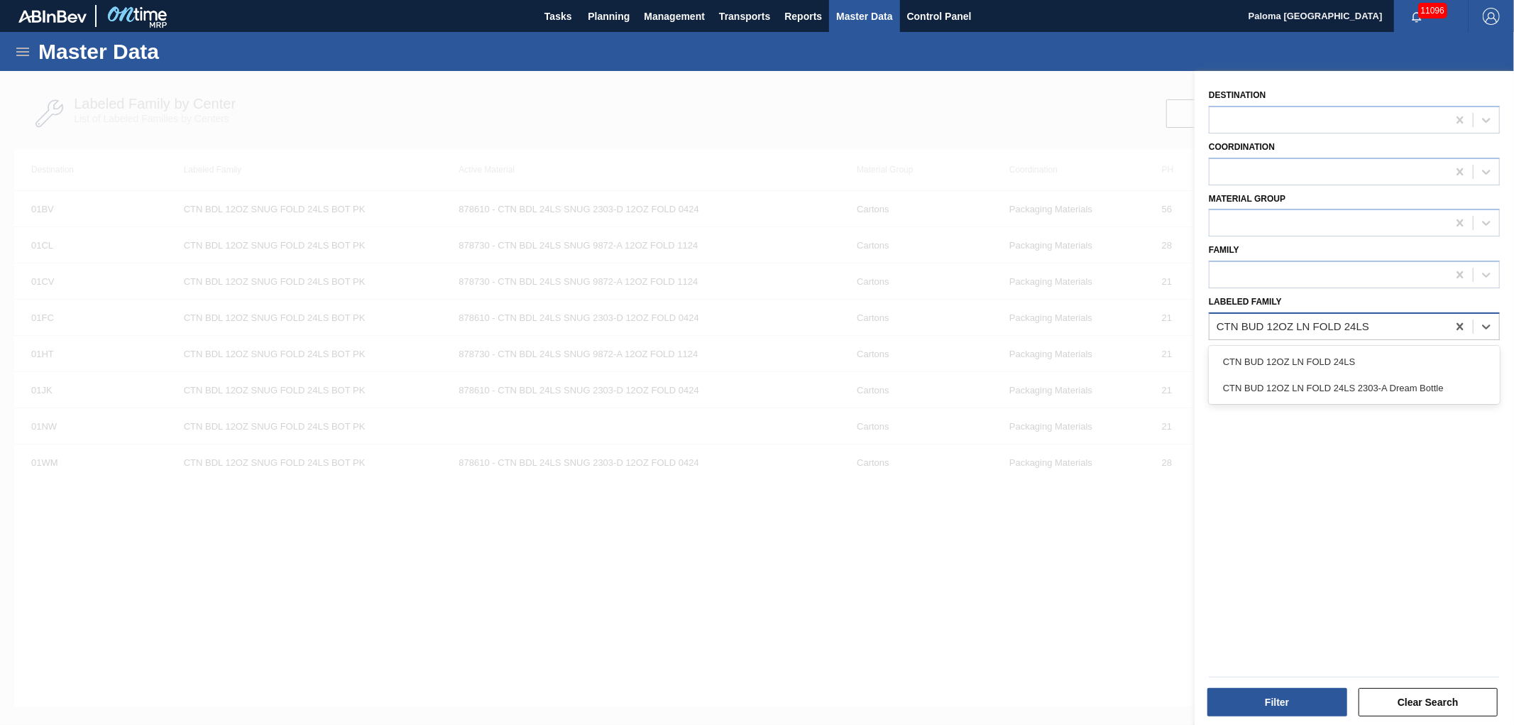
click at [806, 360] on div "CTN BUD 12OZ LN FOLD 24LS" at bounding box center [1354, 362] width 291 height 26
click at [806, 478] on button "Filter" at bounding box center [1277, 702] width 140 height 28
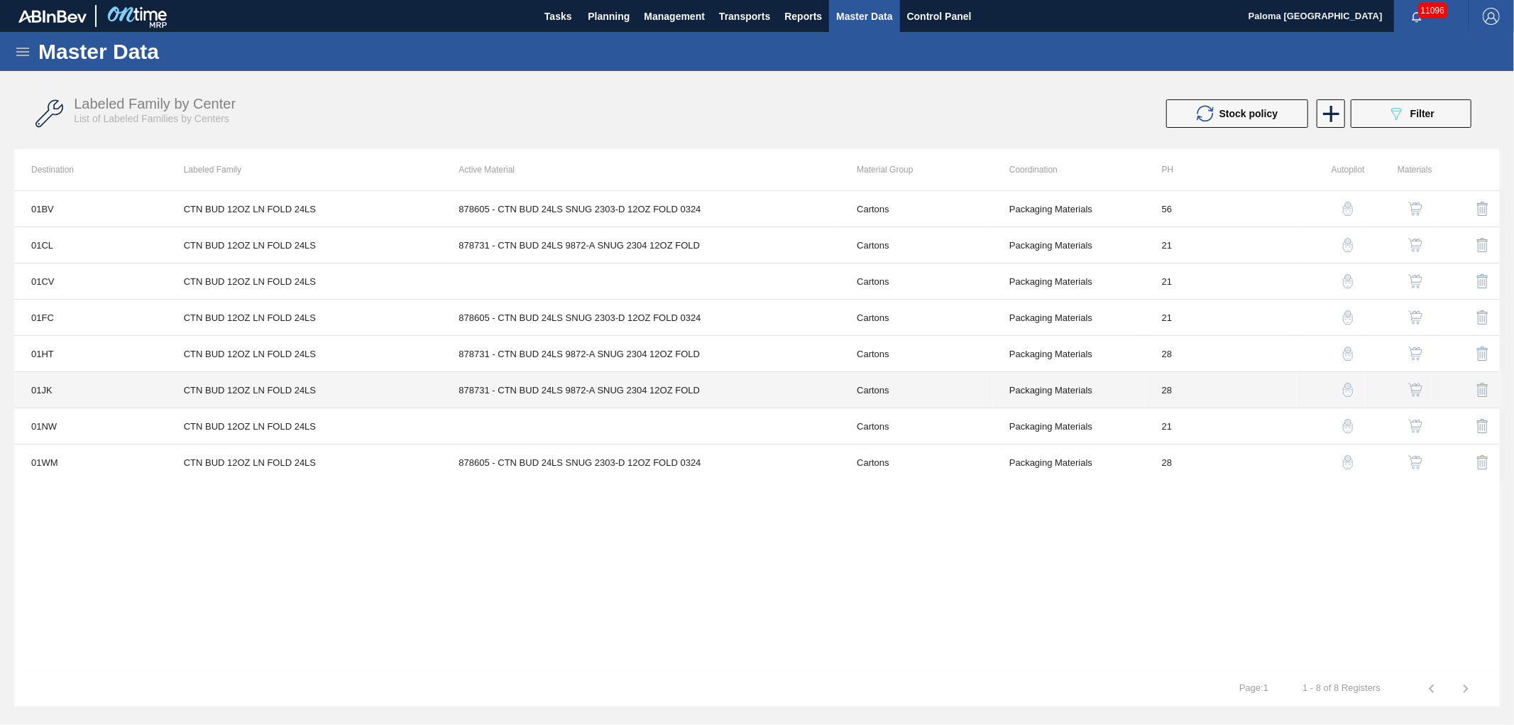
click at [711, 402] on td "878731 - CTN BUD 24LS 9872-A SNUG 2304 12OZ FOLD" at bounding box center [641, 390] width 398 height 36
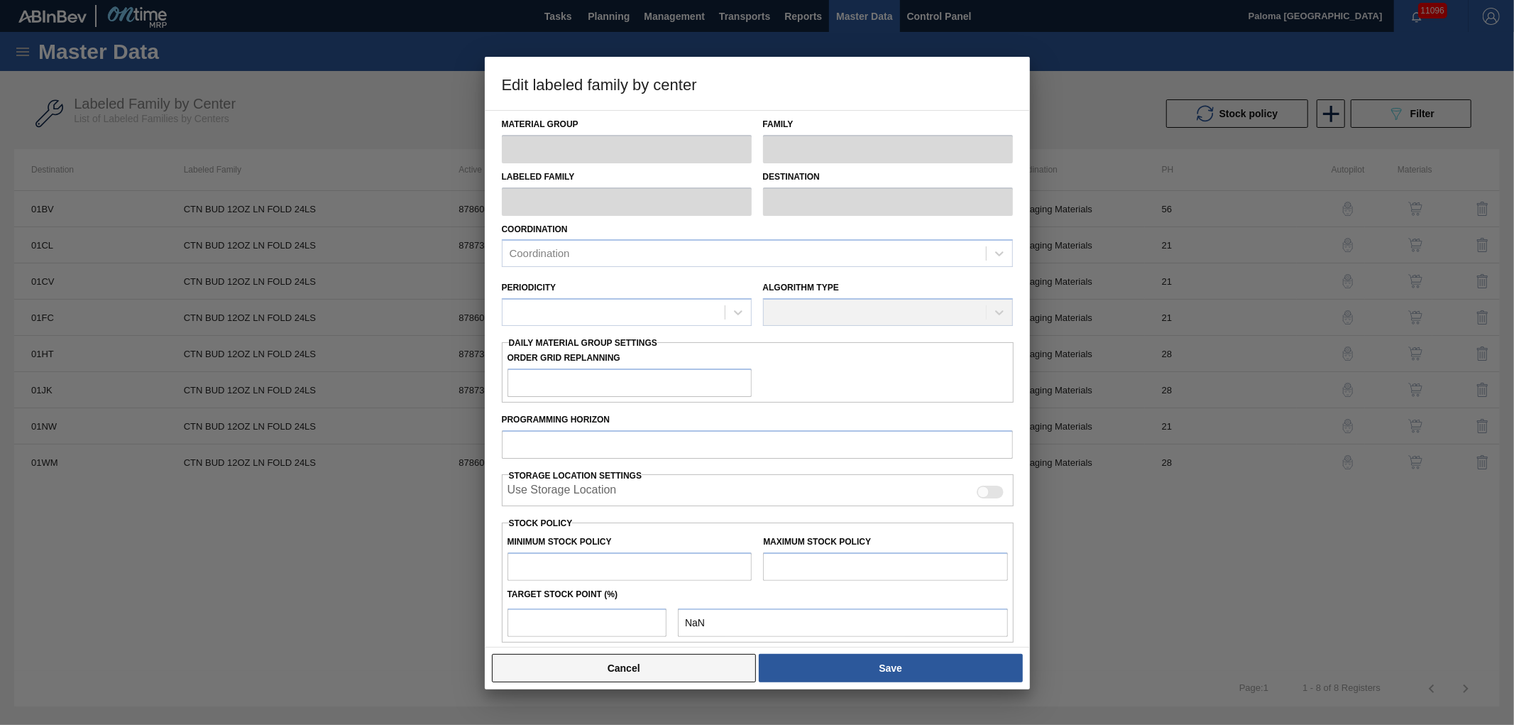
click at [705, 478] on button "Cancel" at bounding box center [624, 668] width 265 height 28
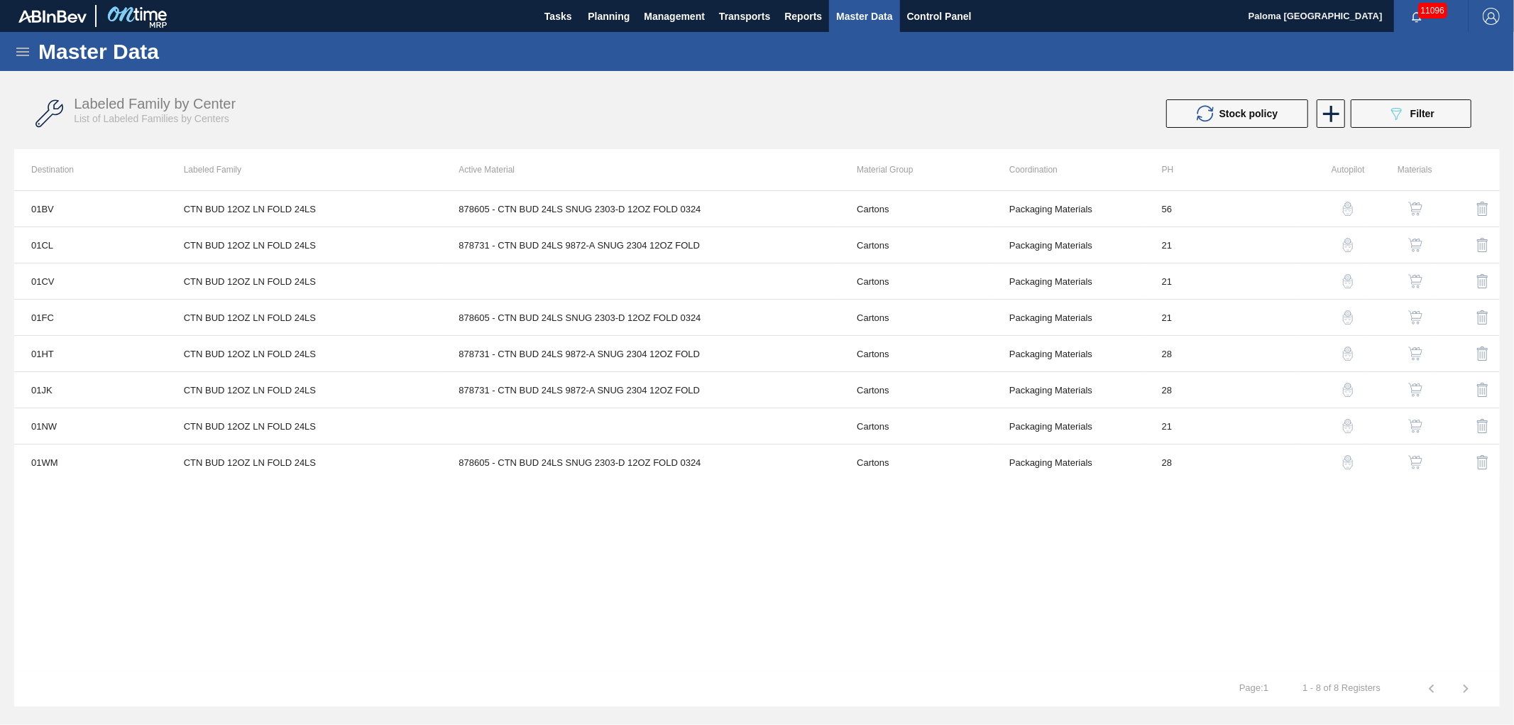
click at [806, 391] on img "button" at bounding box center [1415, 390] width 14 height 14
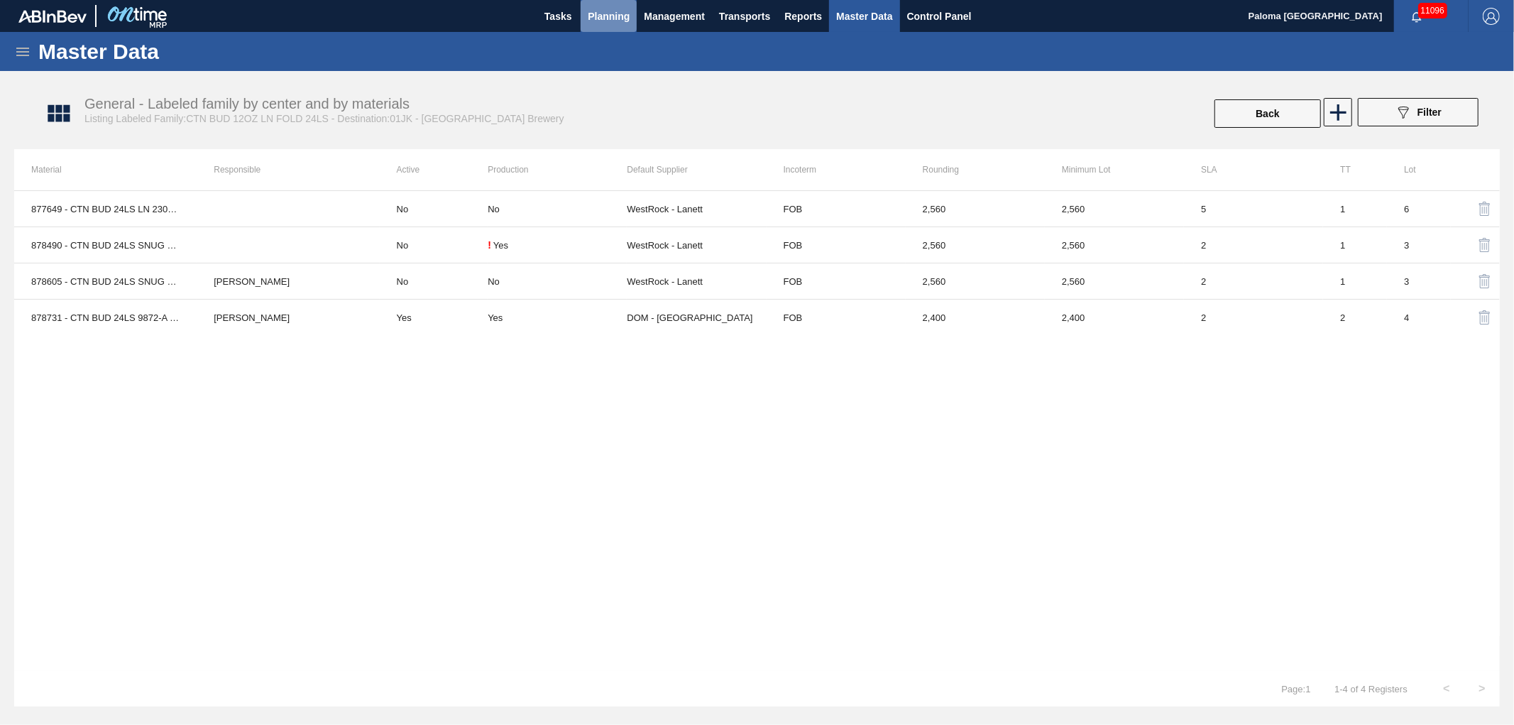
click at [601, 12] on span "Planning" at bounding box center [609, 16] width 42 height 17
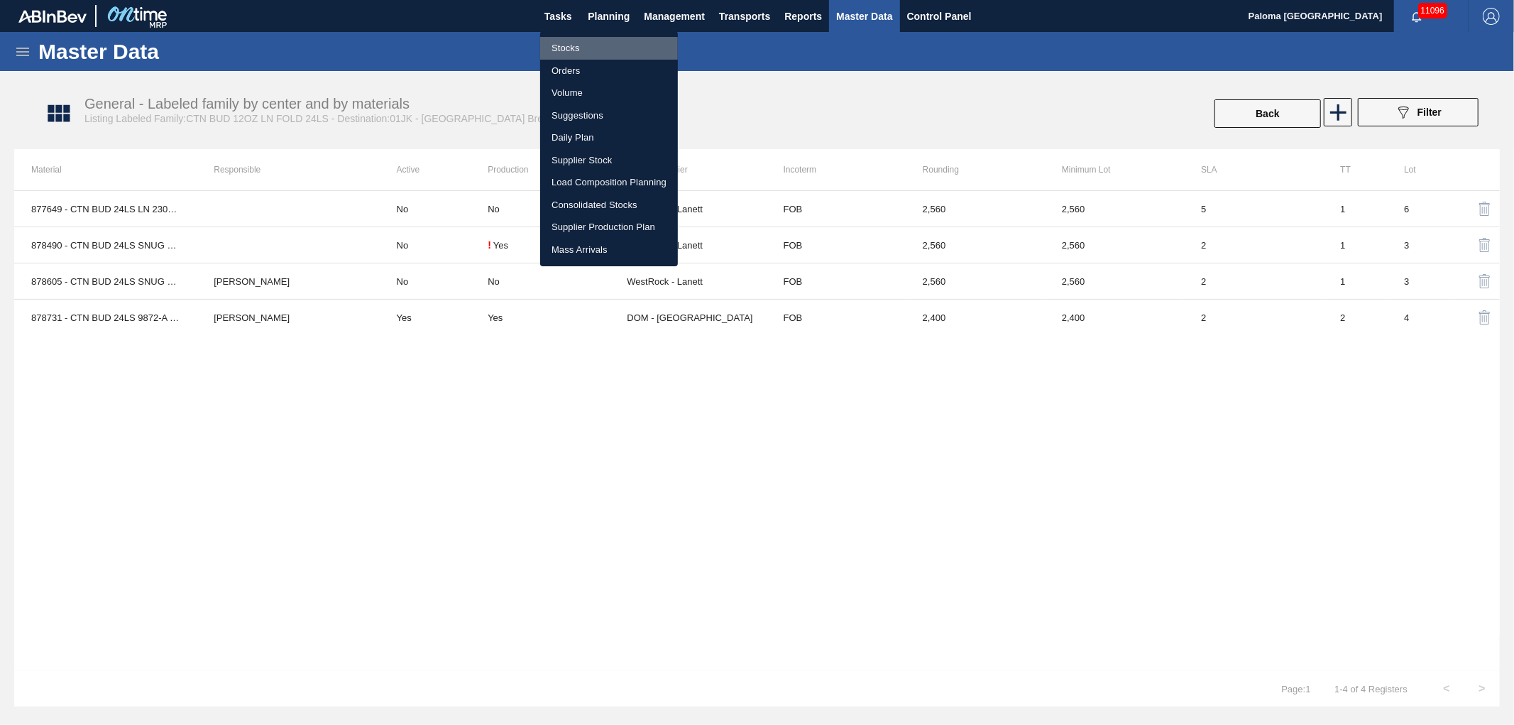
click at [564, 51] on li "Stocks" at bounding box center [609, 48] width 138 height 23
